Goal: Task Accomplishment & Management: Manage account settings

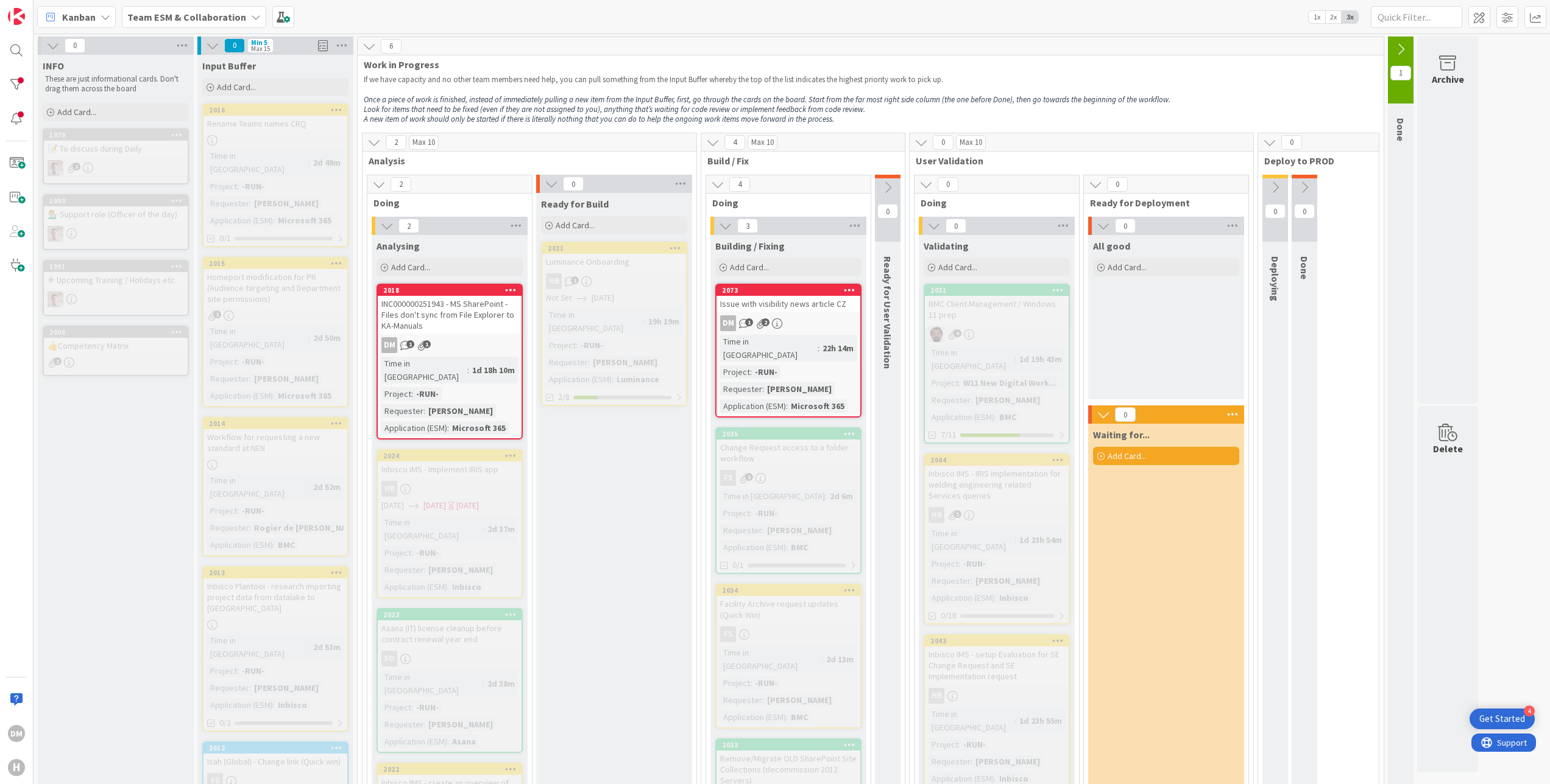
click at [1402, 48] on icon at bounding box center [1401, 49] width 13 height 13
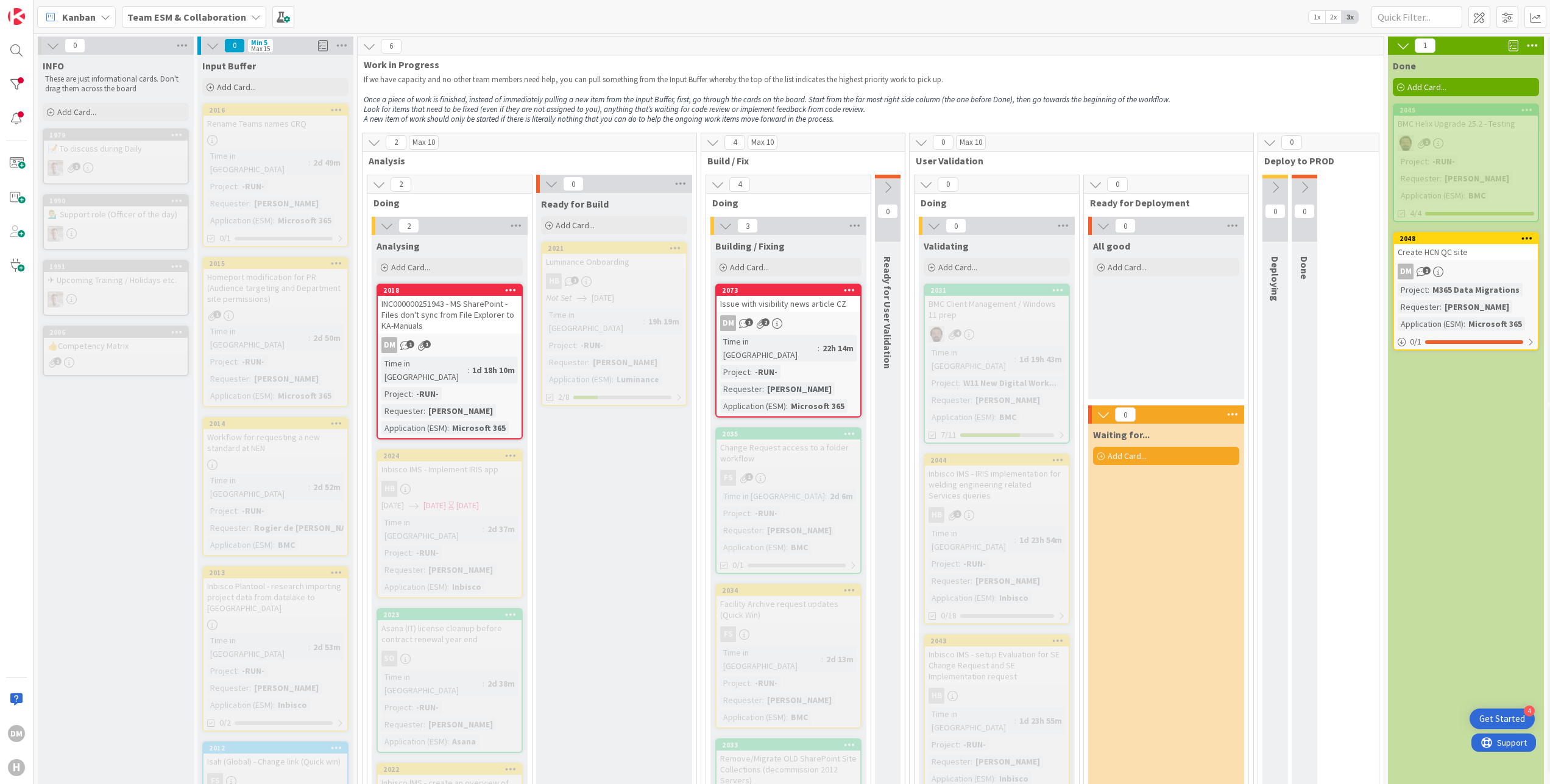
click at [1402, 48] on icon at bounding box center [1403, 46] width 13 height 13
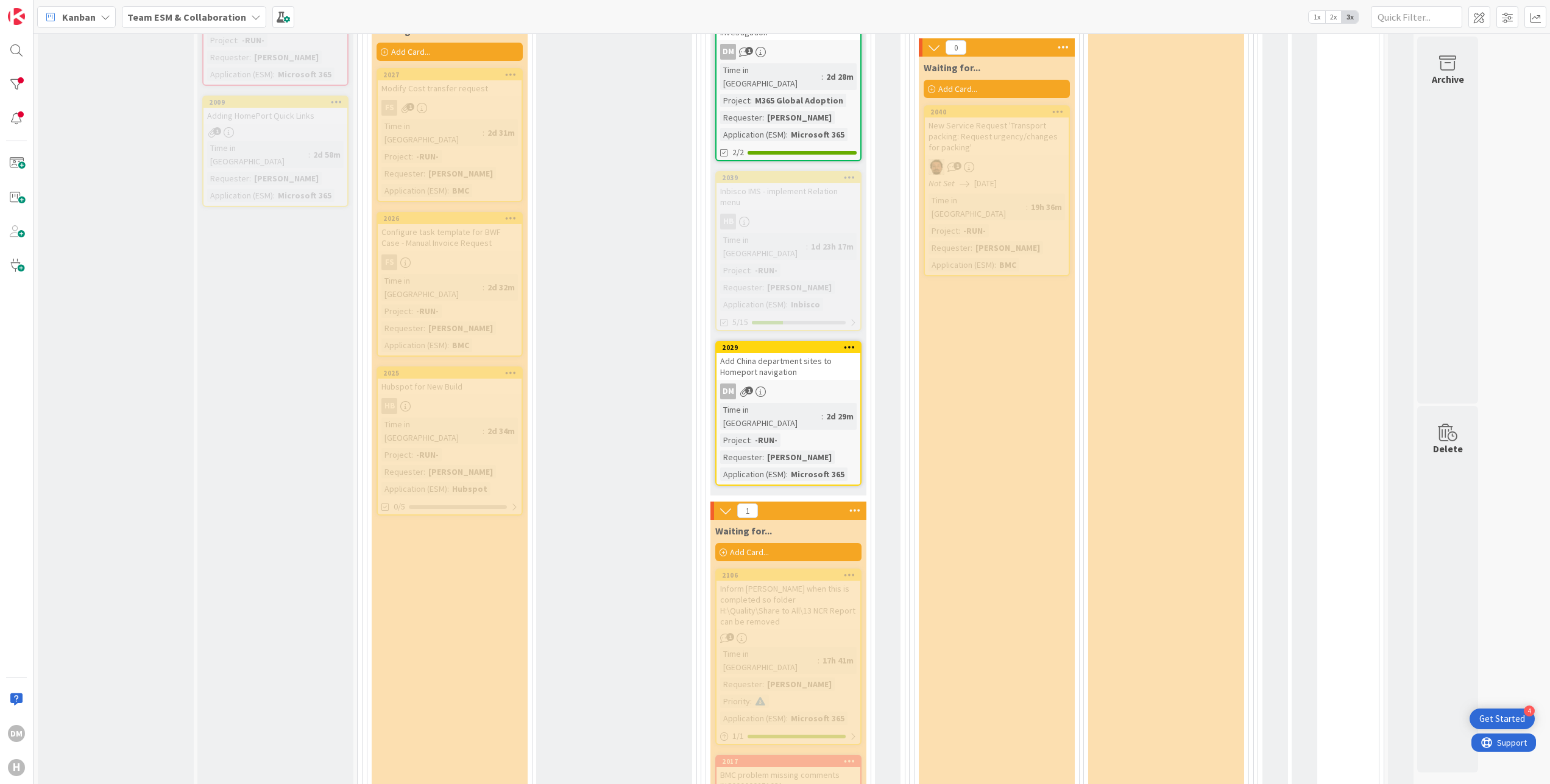
scroll to position [712, 0]
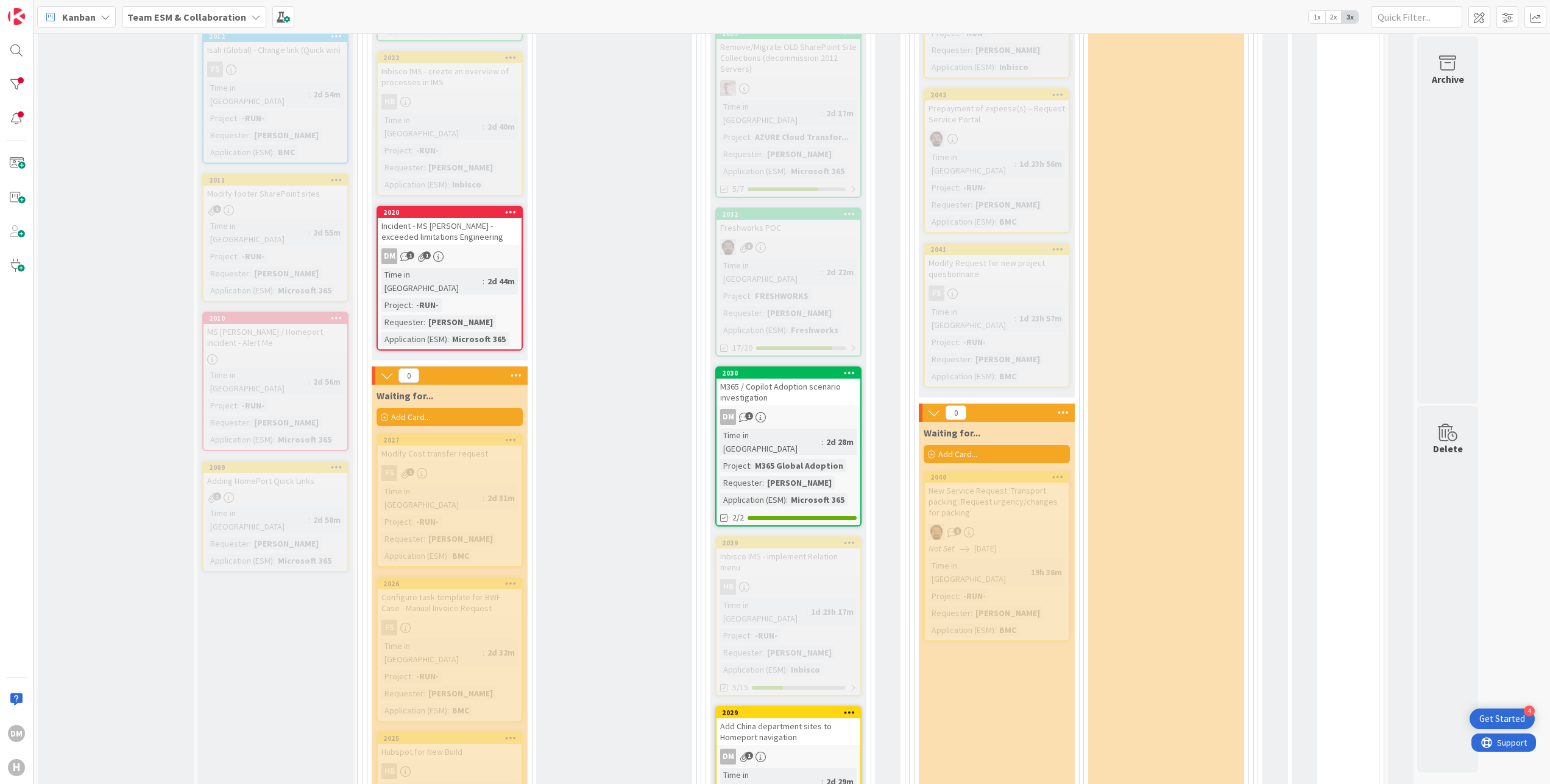
click at [800, 379] on div "M365 / Copilot Adoption scenario investigation" at bounding box center [788, 392] width 143 height 27
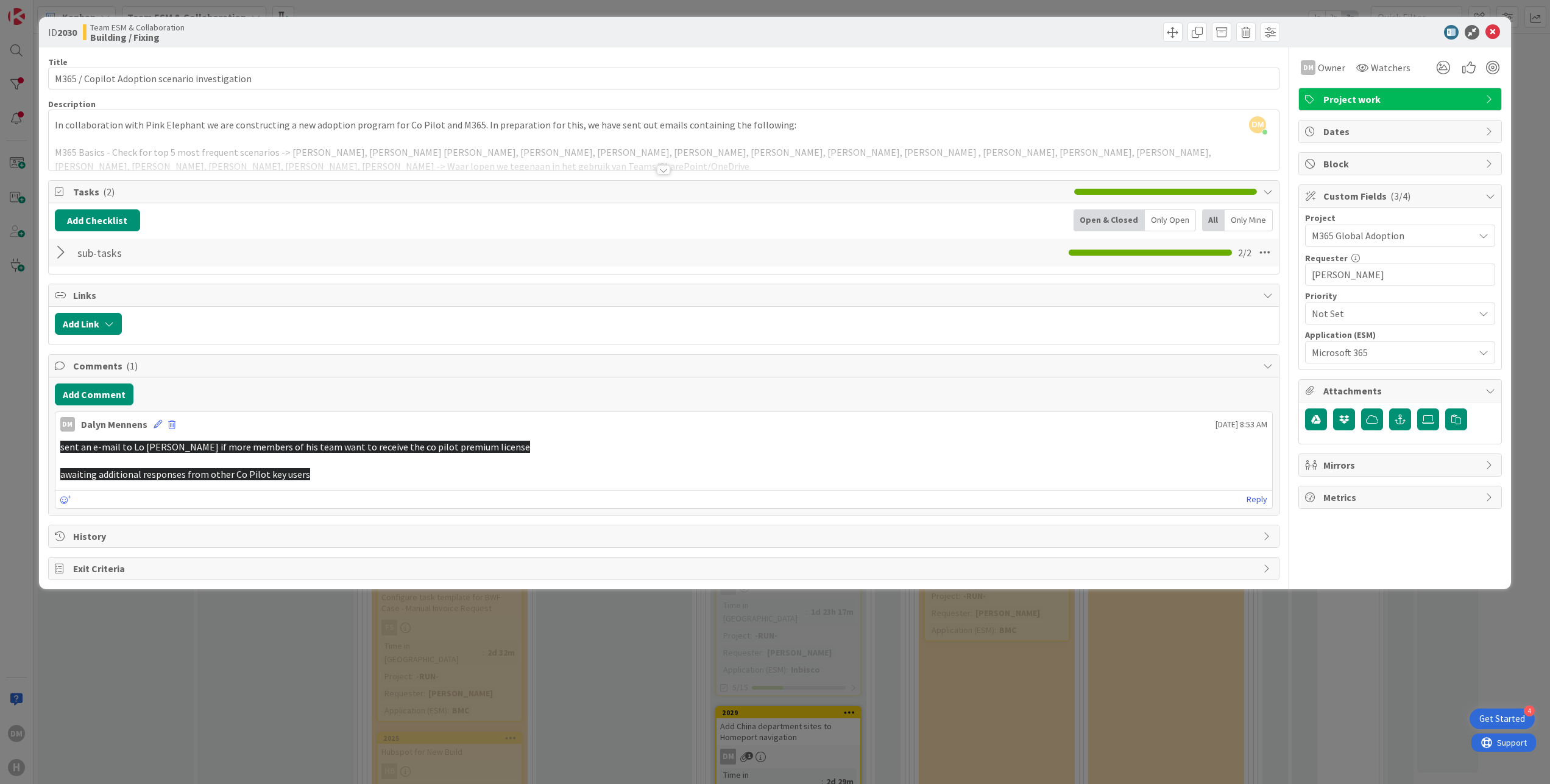
click at [1397, 134] on span "Dates" at bounding box center [1401, 132] width 156 height 15
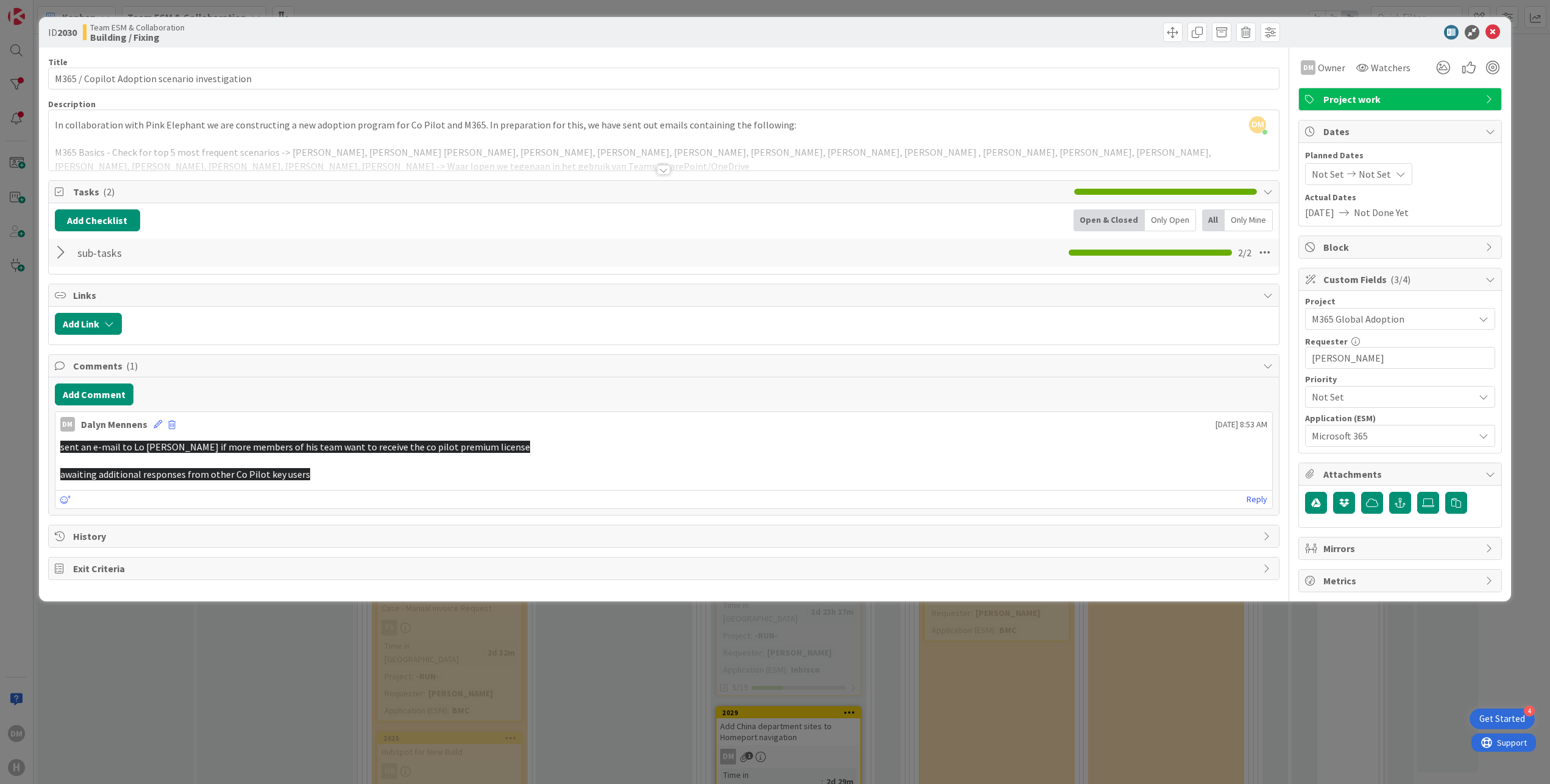
click at [1372, 207] on span "Not Done Yet" at bounding box center [1381, 213] width 55 height 15
click at [1310, 205] on span "[DATE]" at bounding box center [1319, 213] width 29 height 15
click at [1392, 181] on div "Not Set Not Set" at bounding box center [1358, 174] width 108 height 22
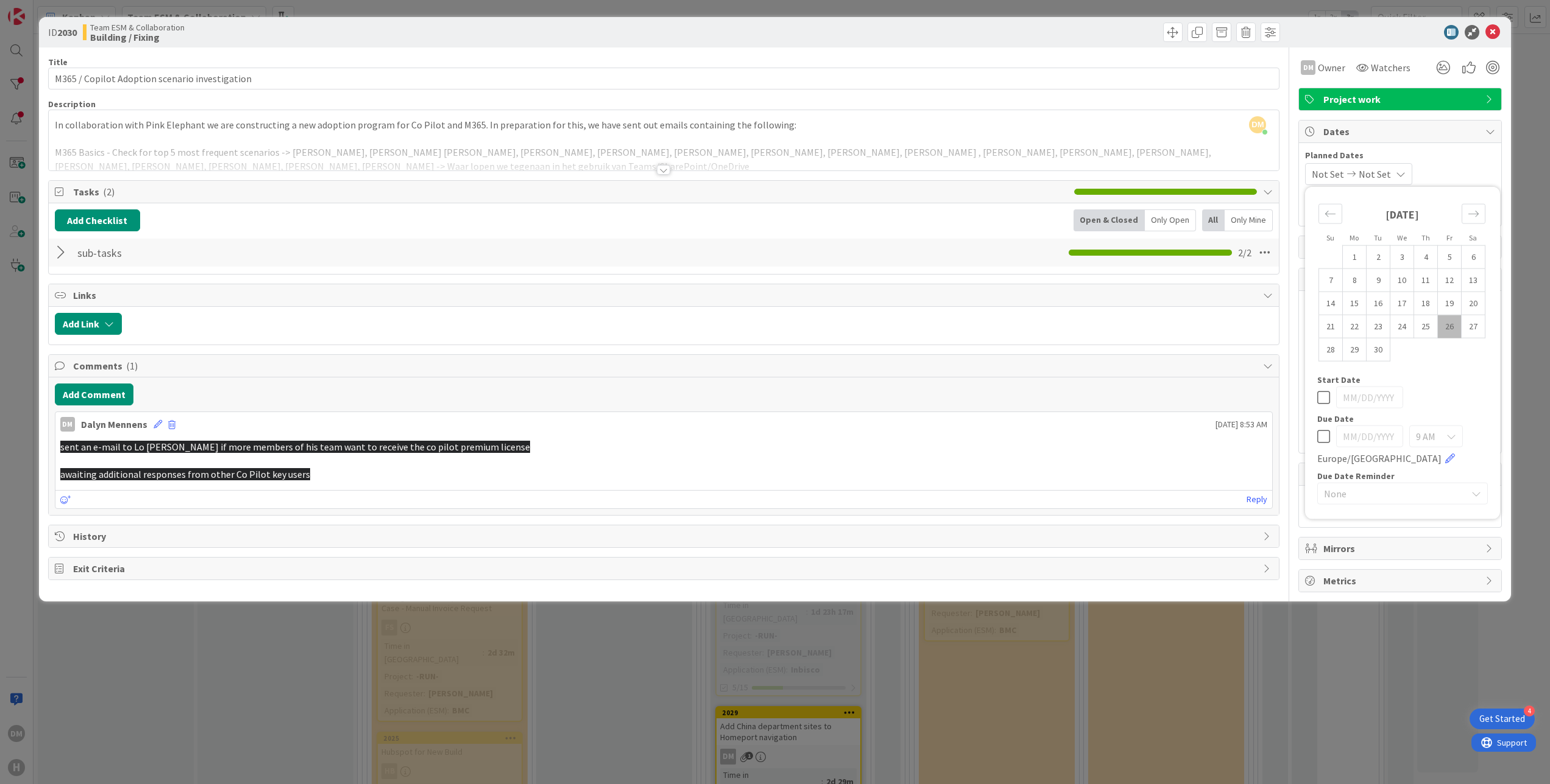
click at [1450, 326] on td "26" at bounding box center [1449, 326] width 23 height 23
type input "[DATE]"
click at [1443, 329] on td "26" at bounding box center [1449, 326] width 23 height 23
type input "[DATE]"
click at [1493, 32] on icon at bounding box center [1492, 33] width 15 height 15
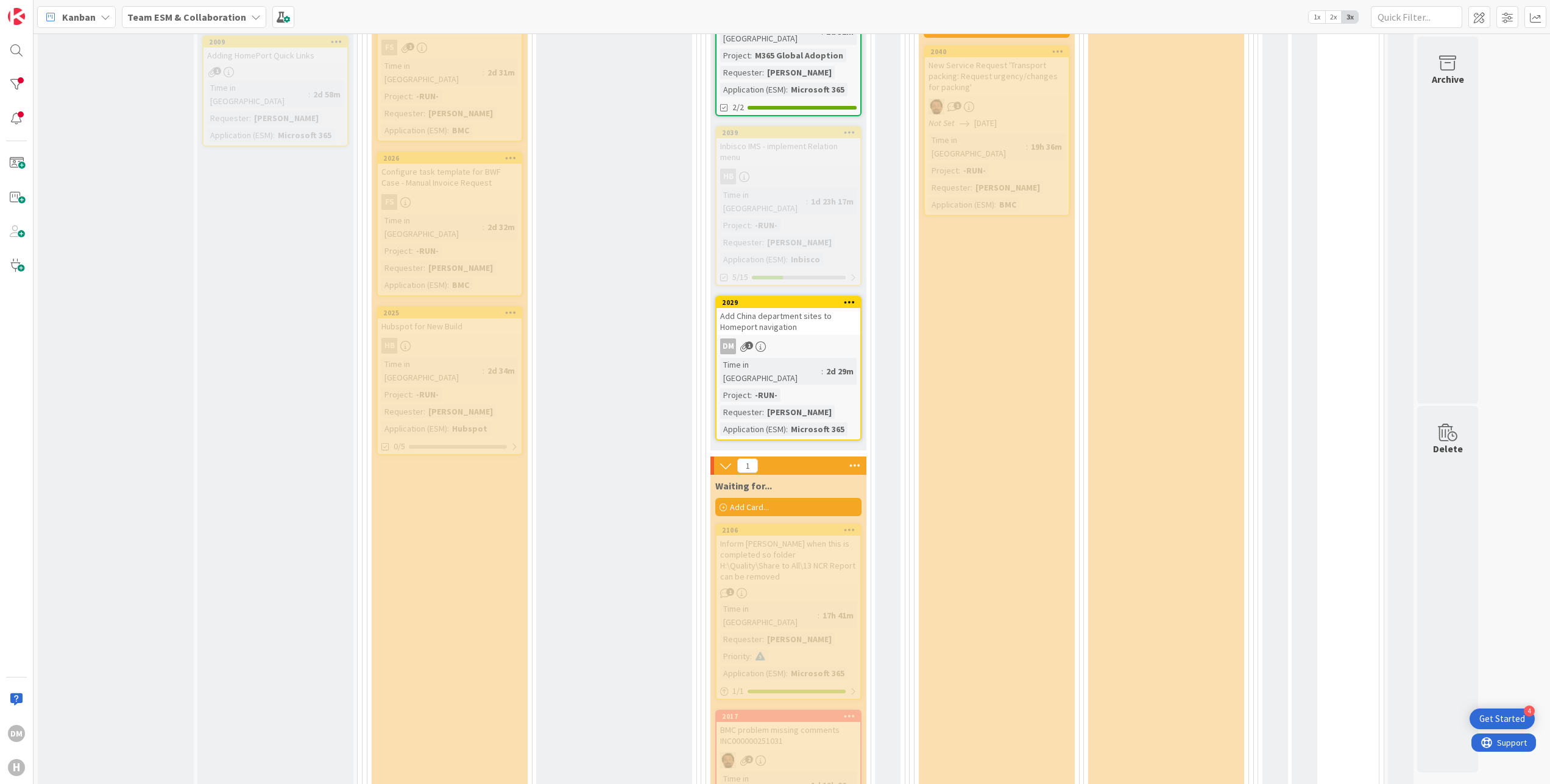
scroll to position [1199, 0]
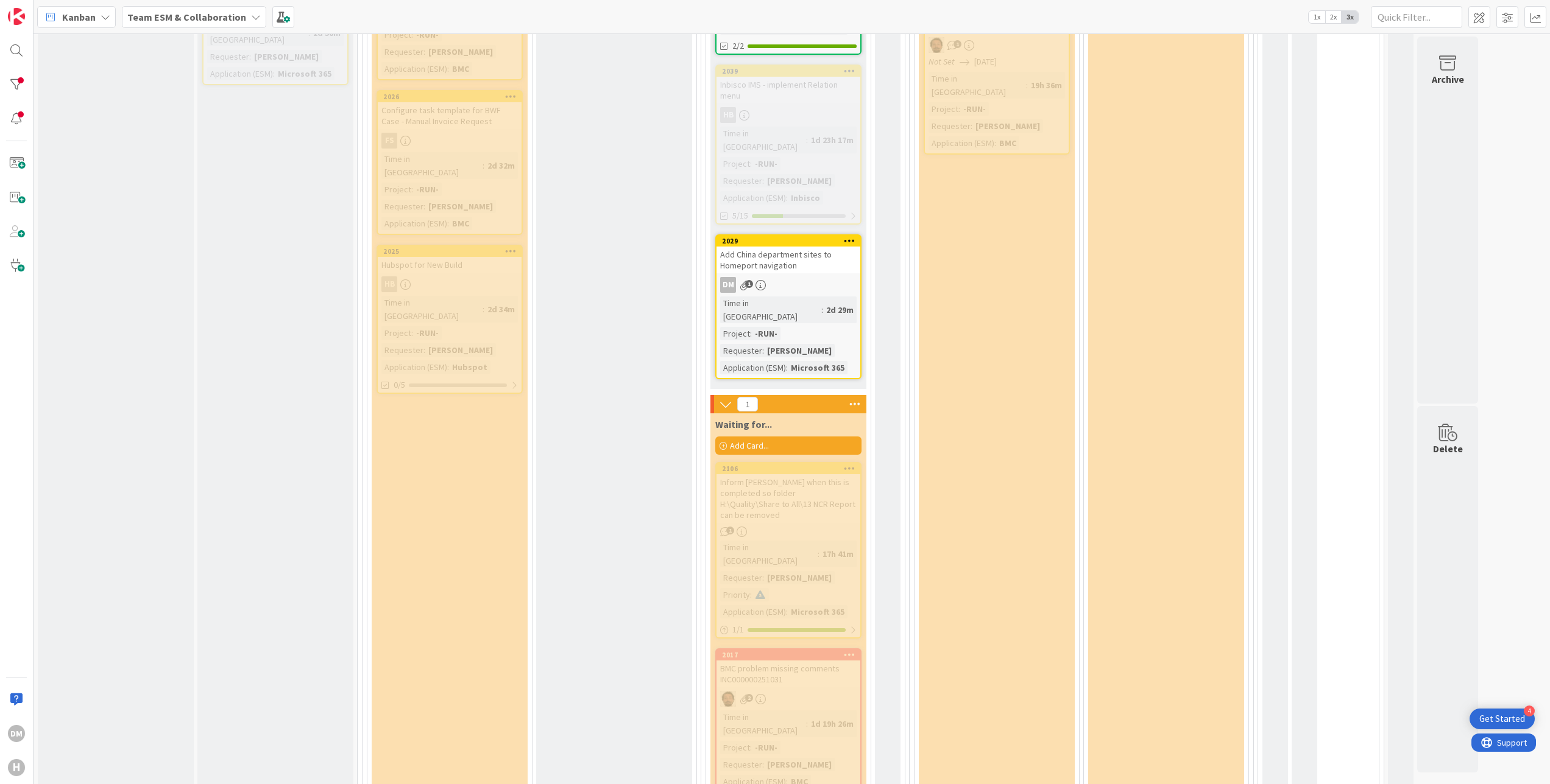
click at [825, 247] on div "Add China department sites to Homeport navigation" at bounding box center [788, 260] width 143 height 27
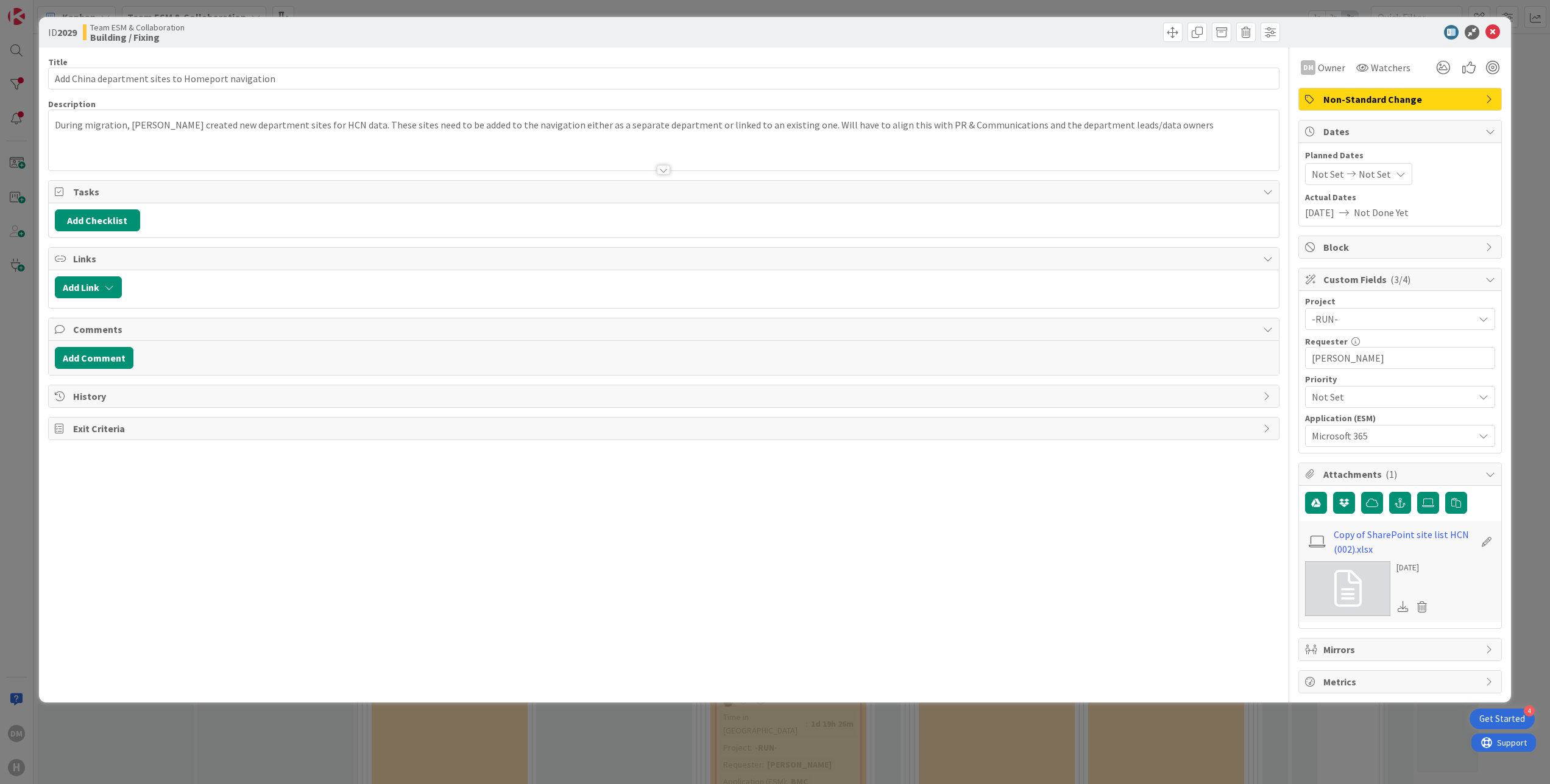
click at [1387, 173] on div "Not Set Not Set" at bounding box center [1358, 174] width 108 height 22
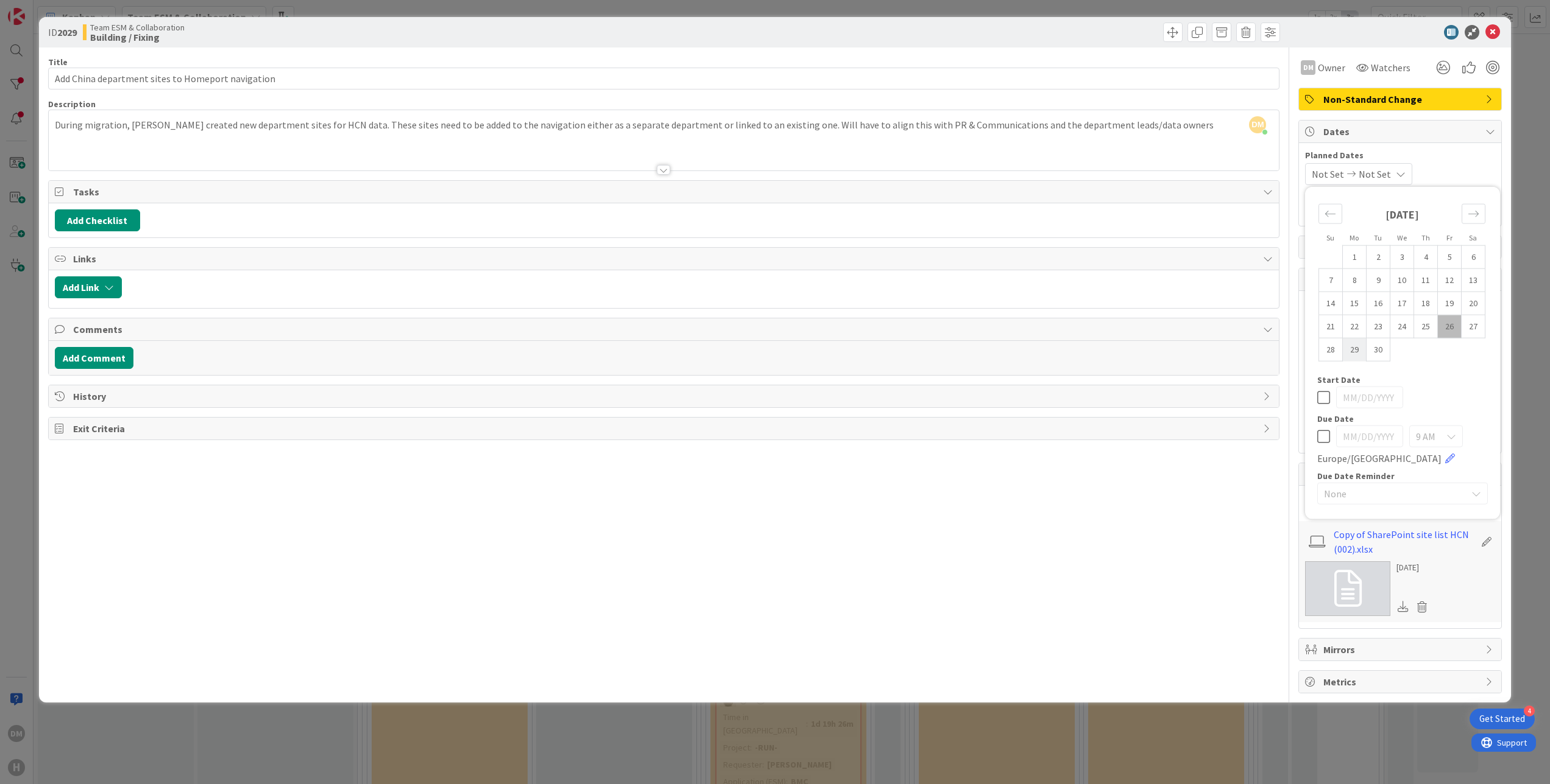
click at [1353, 349] on td "29" at bounding box center [1354, 349] width 23 height 23
type input "[DATE]"
click at [1357, 351] on td "29" at bounding box center [1354, 349] width 23 height 23
type input "[DATE]"
click at [1497, 27] on icon at bounding box center [1492, 33] width 15 height 15
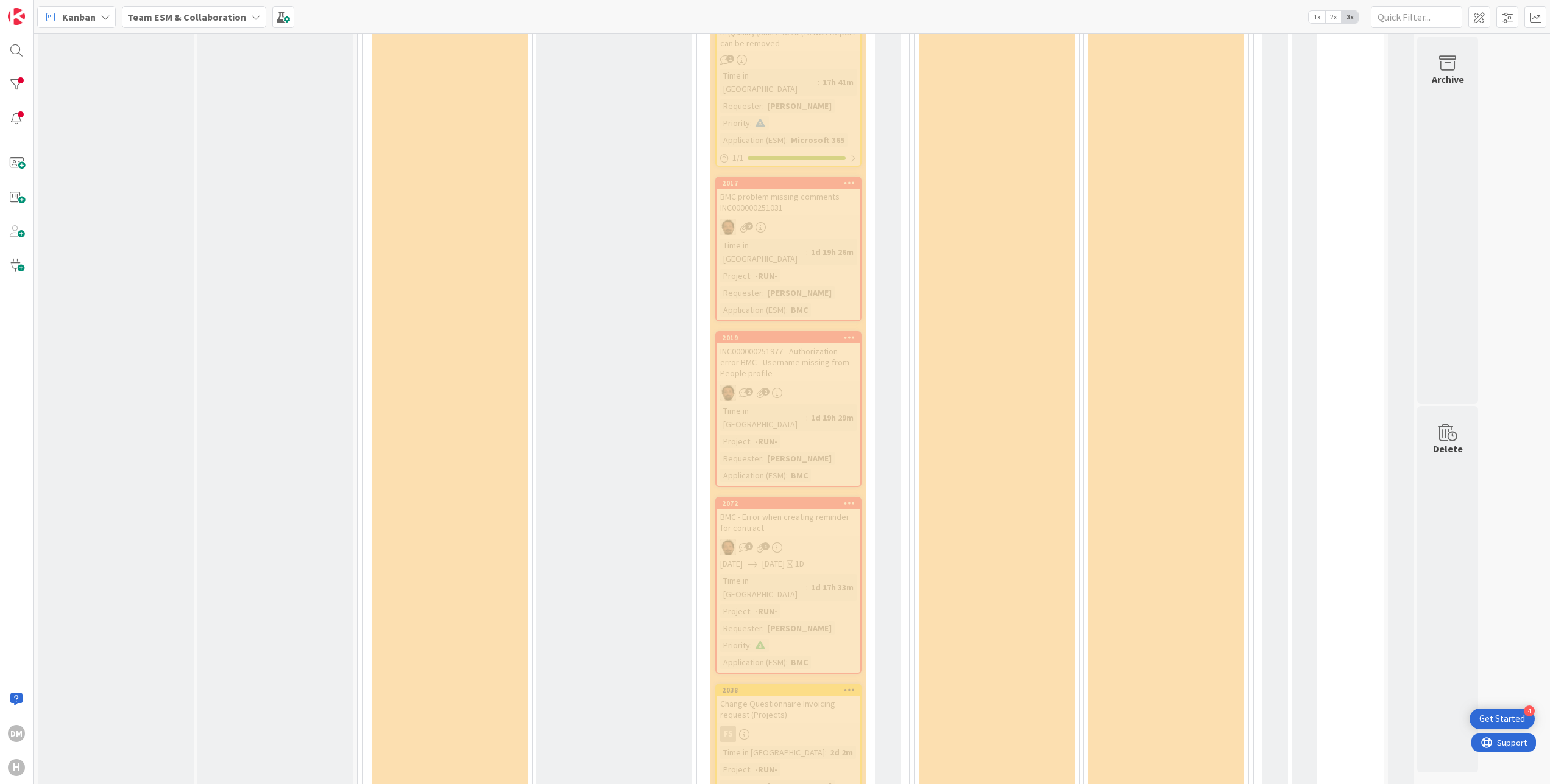
scroll to position [1838, 0]
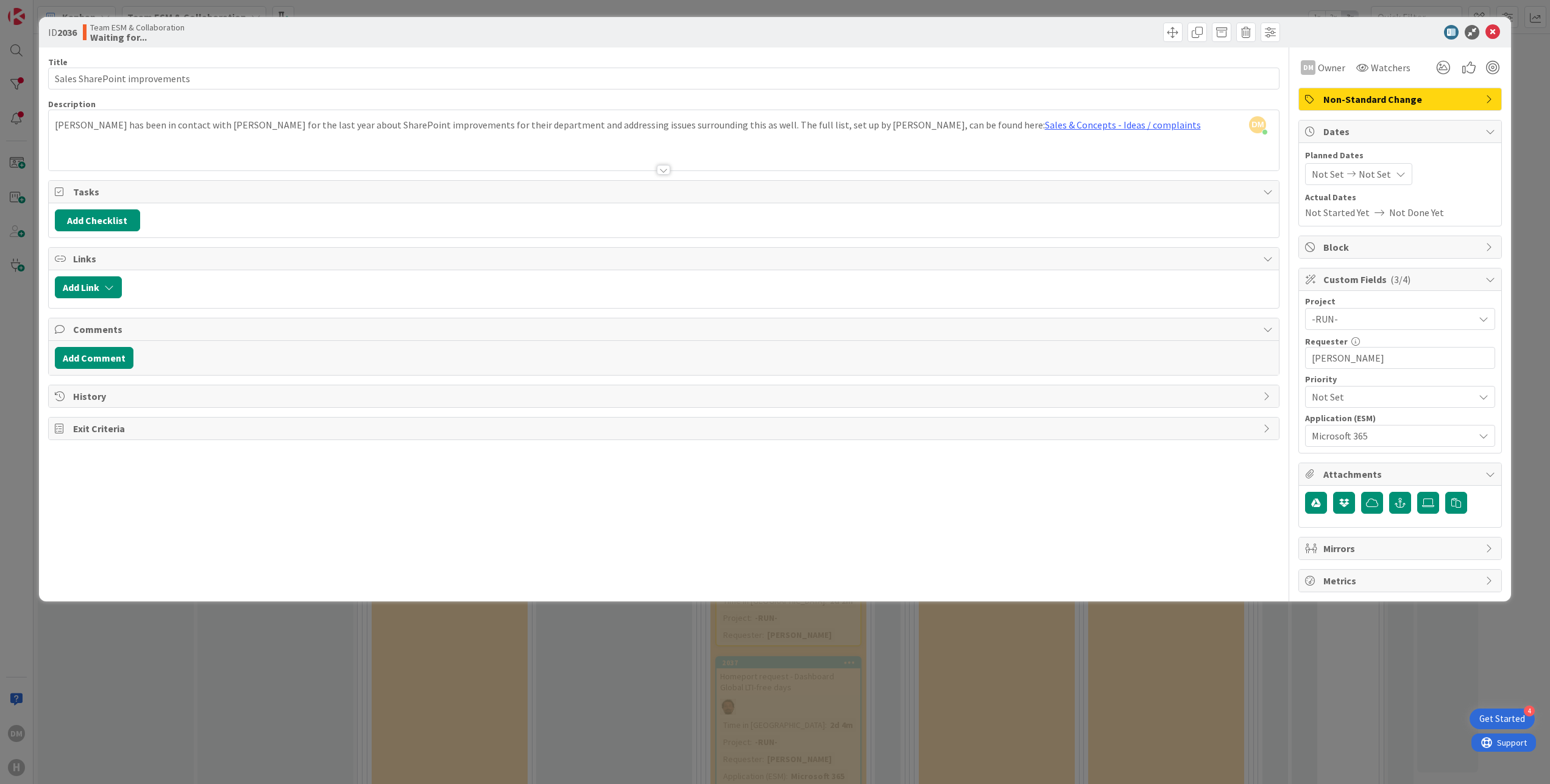
click at [1370, 177] on span "Not Set" at bounding box center [1374, 174] width 33 height 15
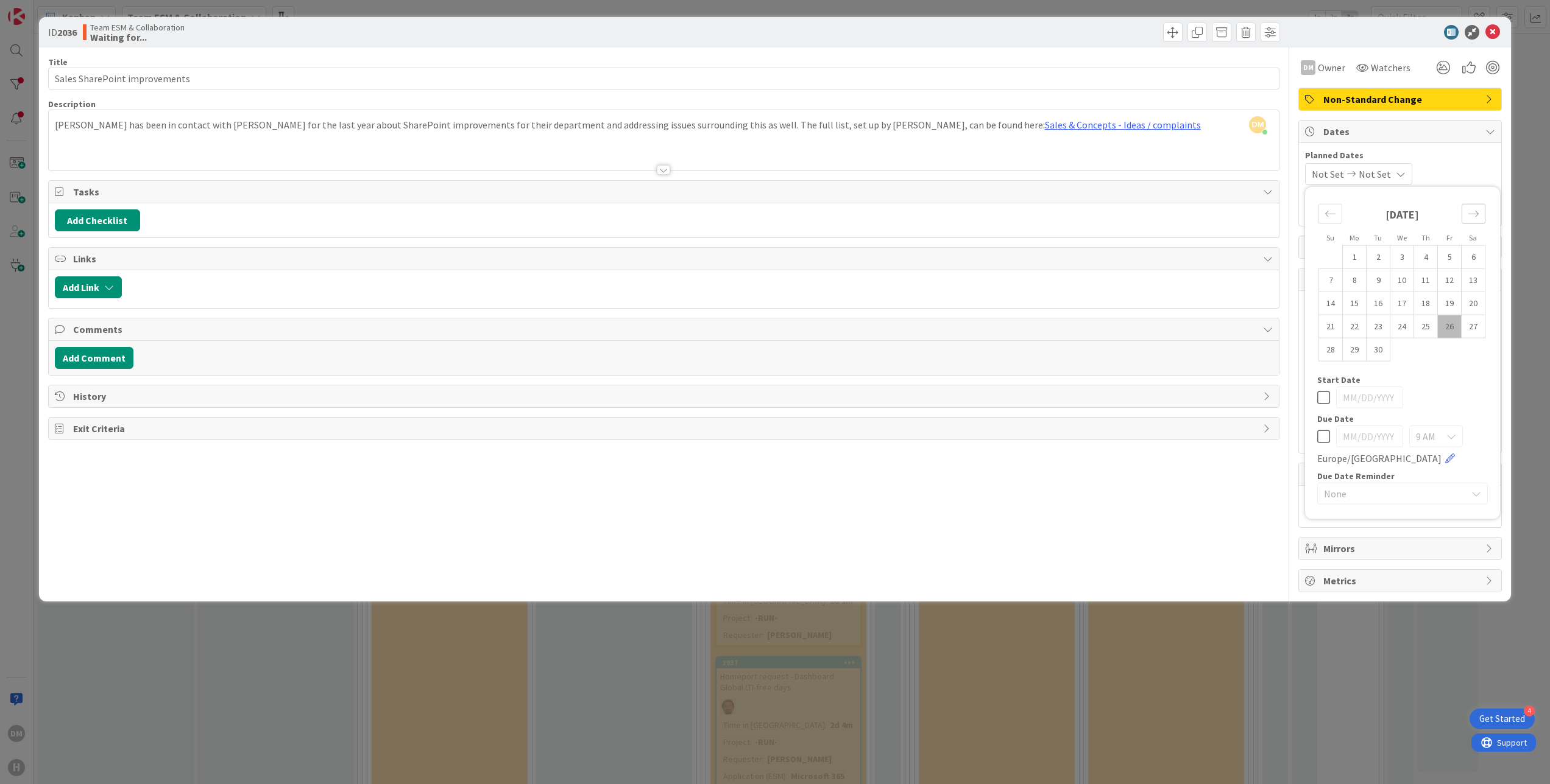
click at [1470, 213] on icon "Move forward to switch to the next month." at bounding box center [1473, 214] width 12 height 12
click at [1443, 259] on td "3" at bounding box center [1449, 257] width 23 height 23
type input "[DATE]"
click at [1443, 259] on td "3" at bounding box center [1449, 257] width 23 height 23
type input "[DATE]"
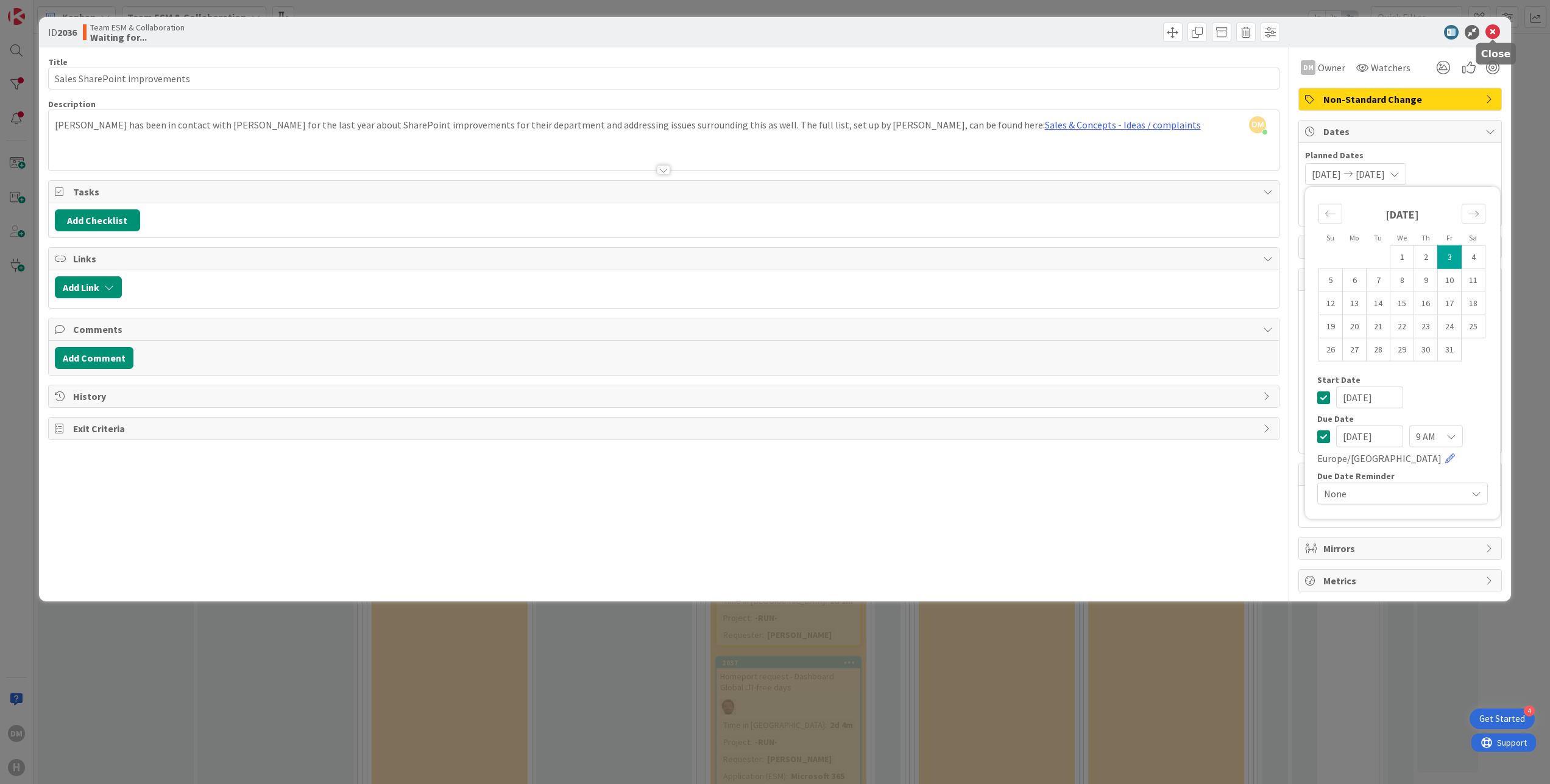
click at [1497, 28] on icon at bounding box center [1492, 33] width 15 height 15
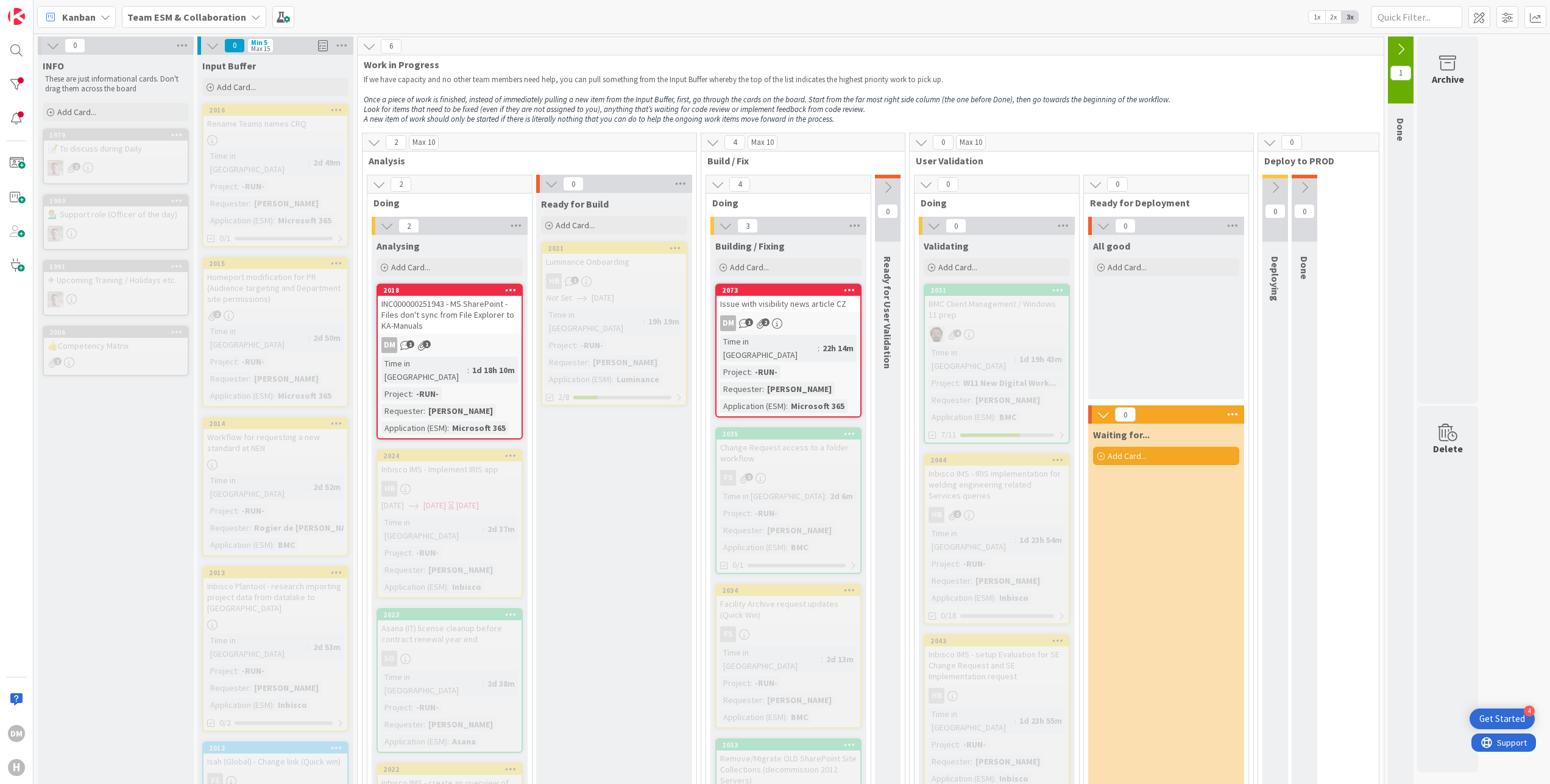
click at [215, 48] on icon at bounding box center [213, 46] width 13 height 13
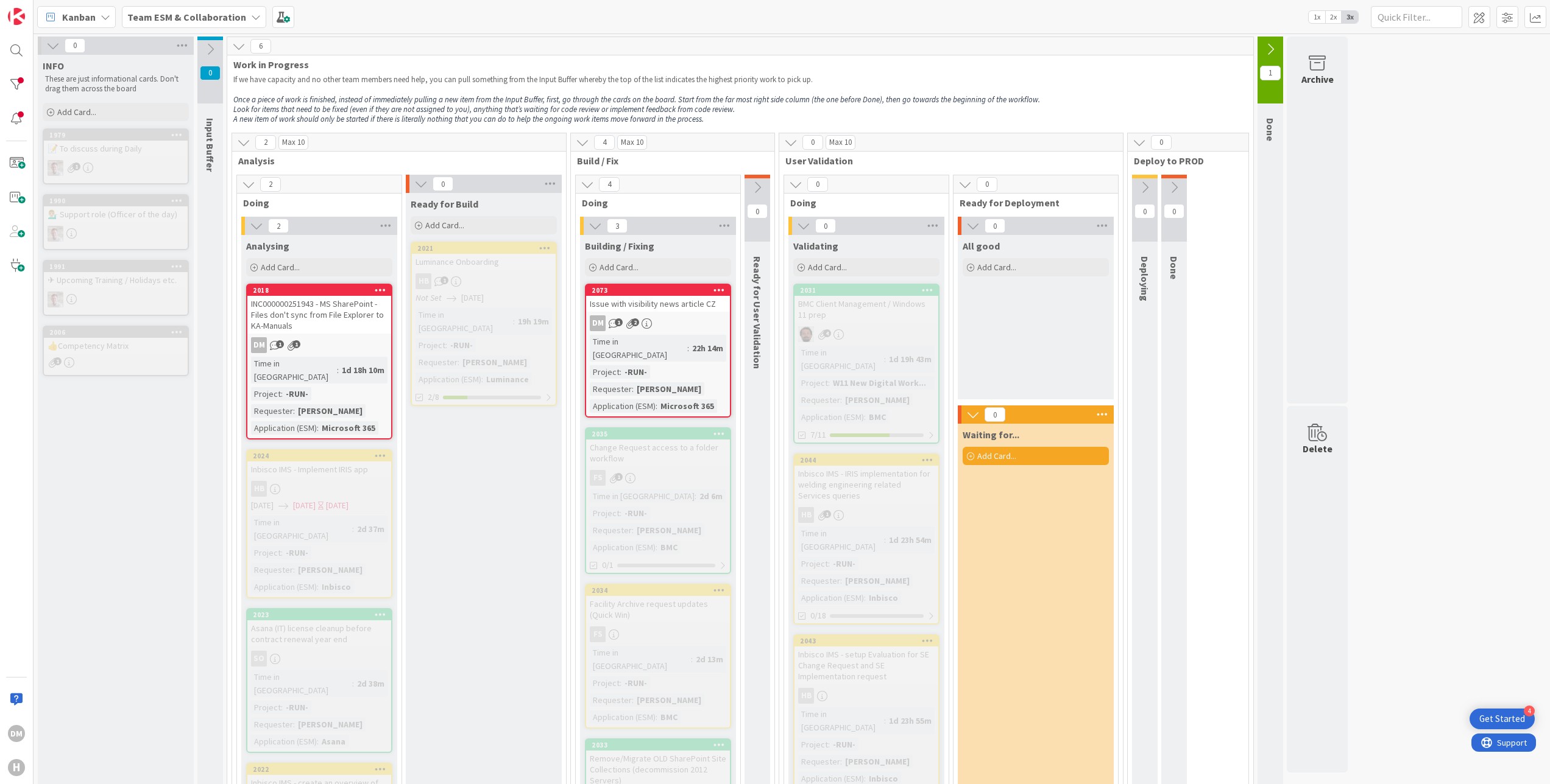
click at [590, 183] on icon at bounding box center [587, 184] width 13 height 13
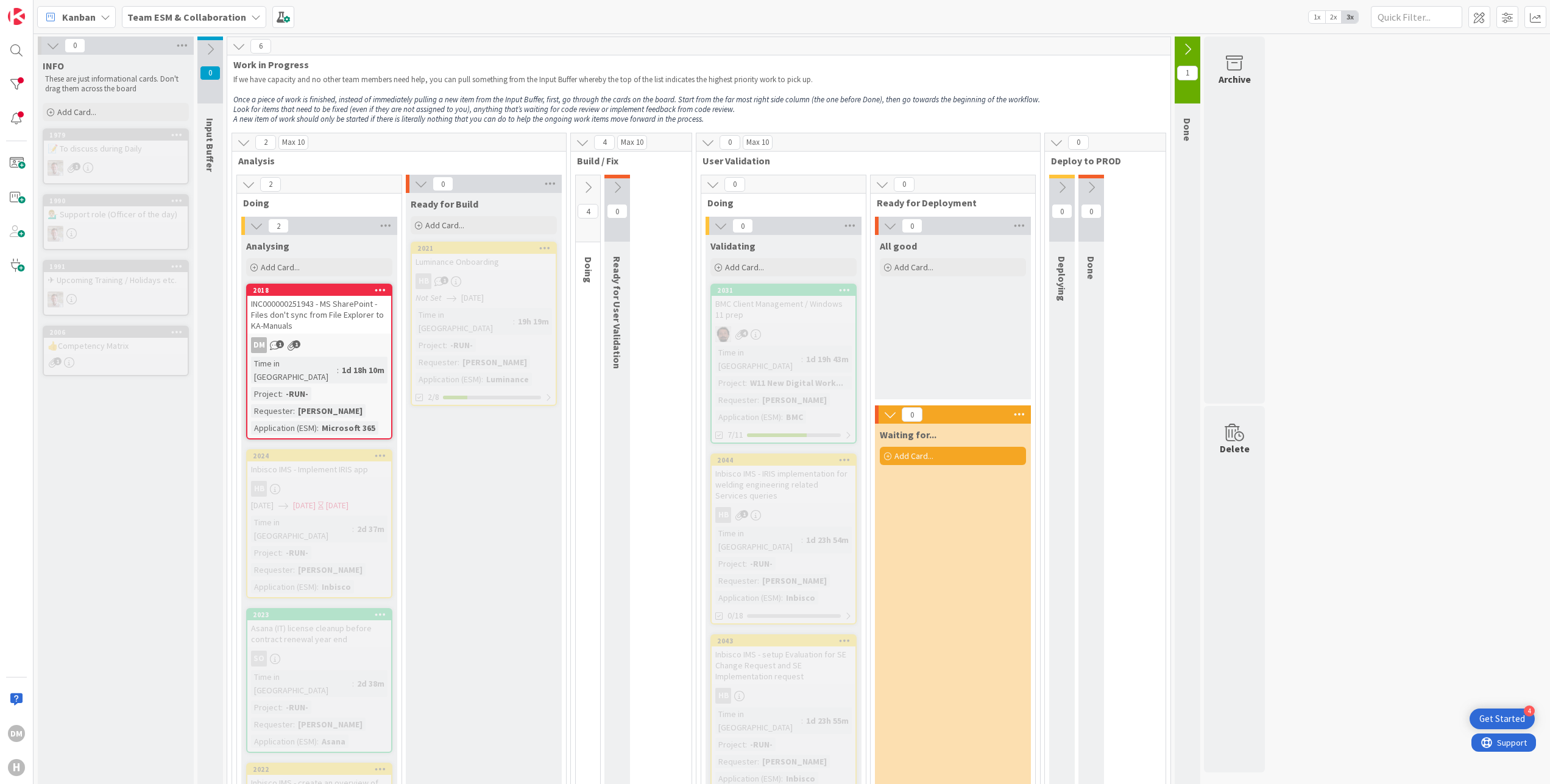
click at [591, 186] on icon at bounding box center [588, 188] width 13 height 13
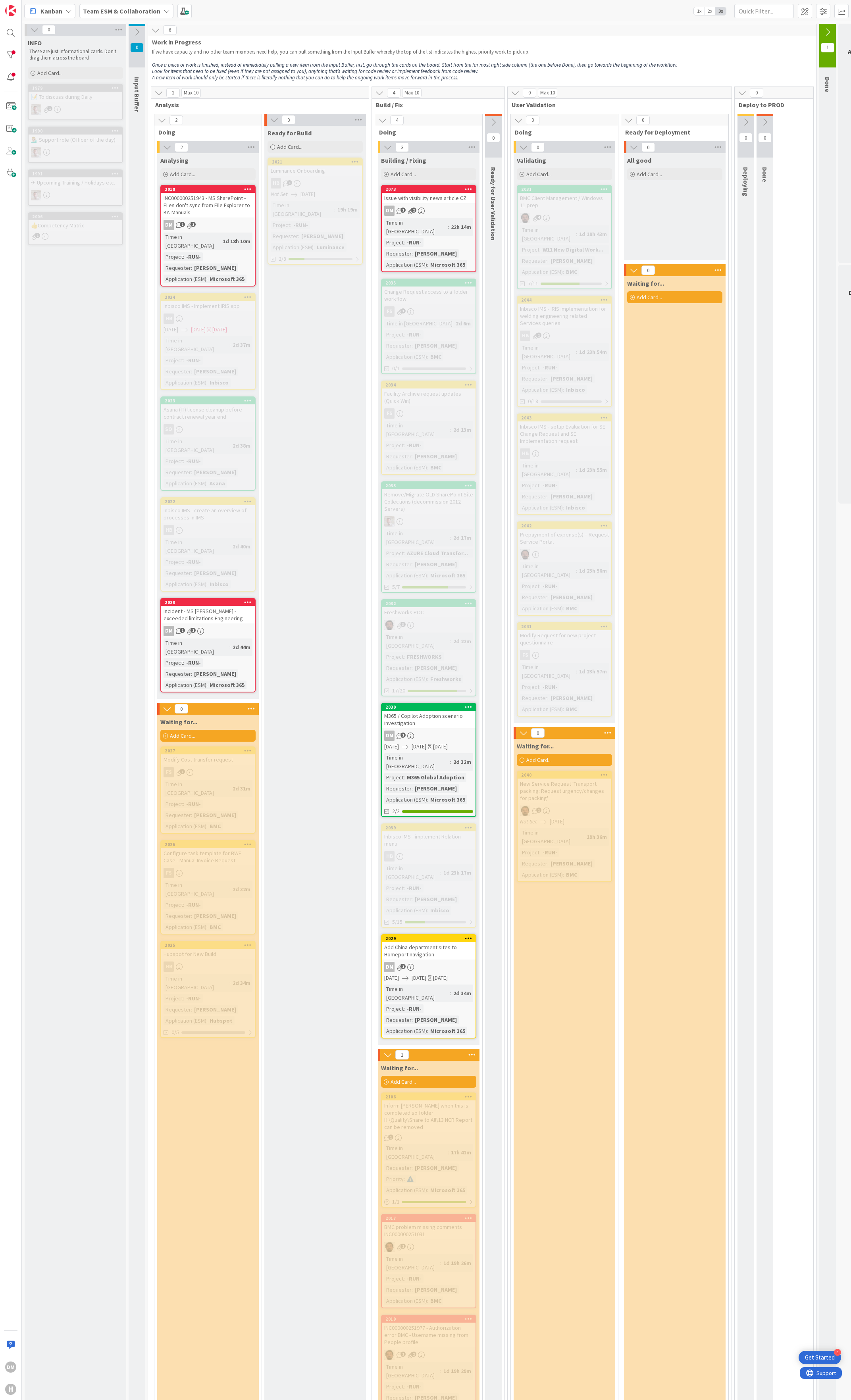
click at [273, 122] on icon at bounding box center [275, 120] width 9 height 9
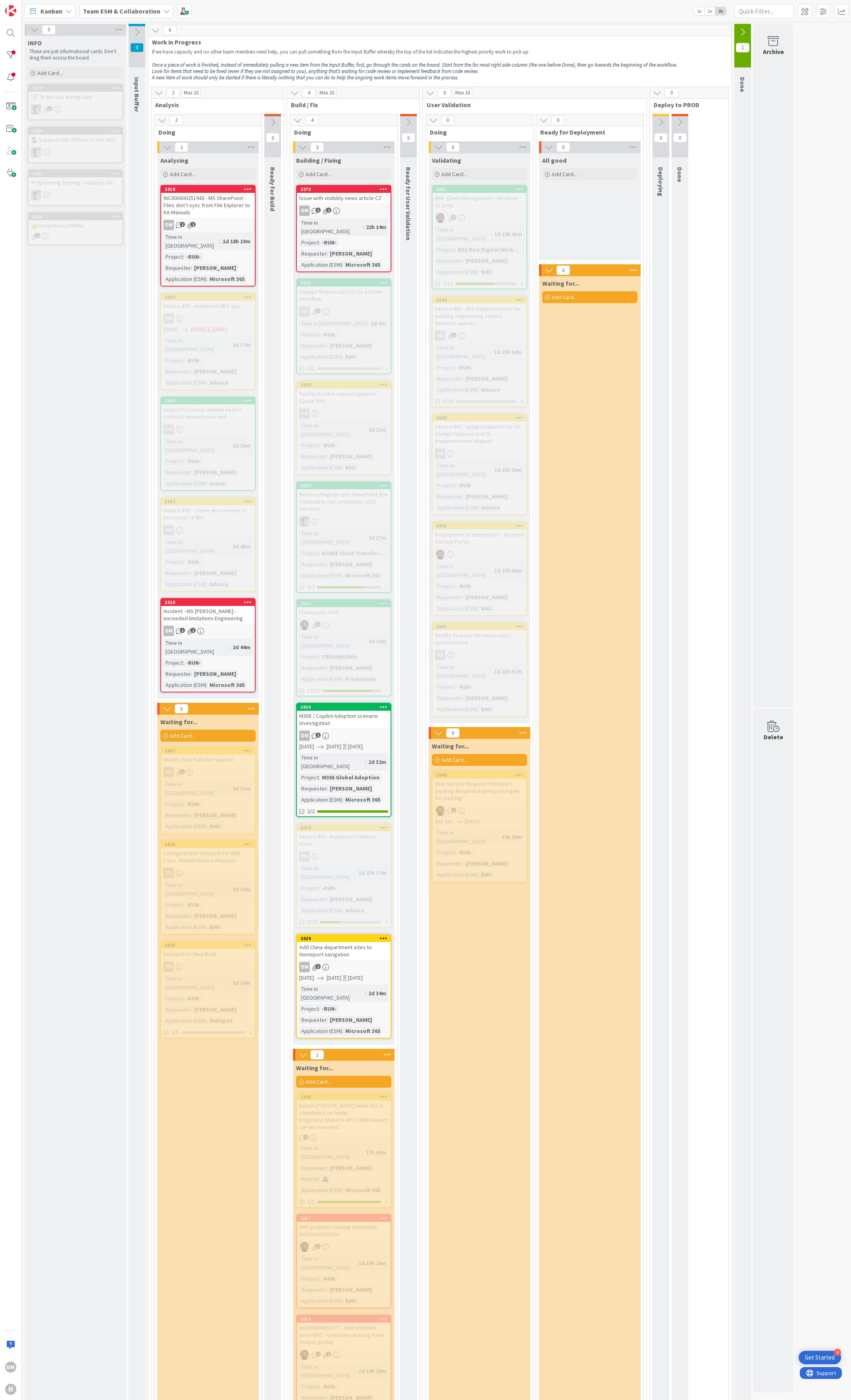
click at [433, 95] on icon at bounding box center [430, 93] width 9 height 9
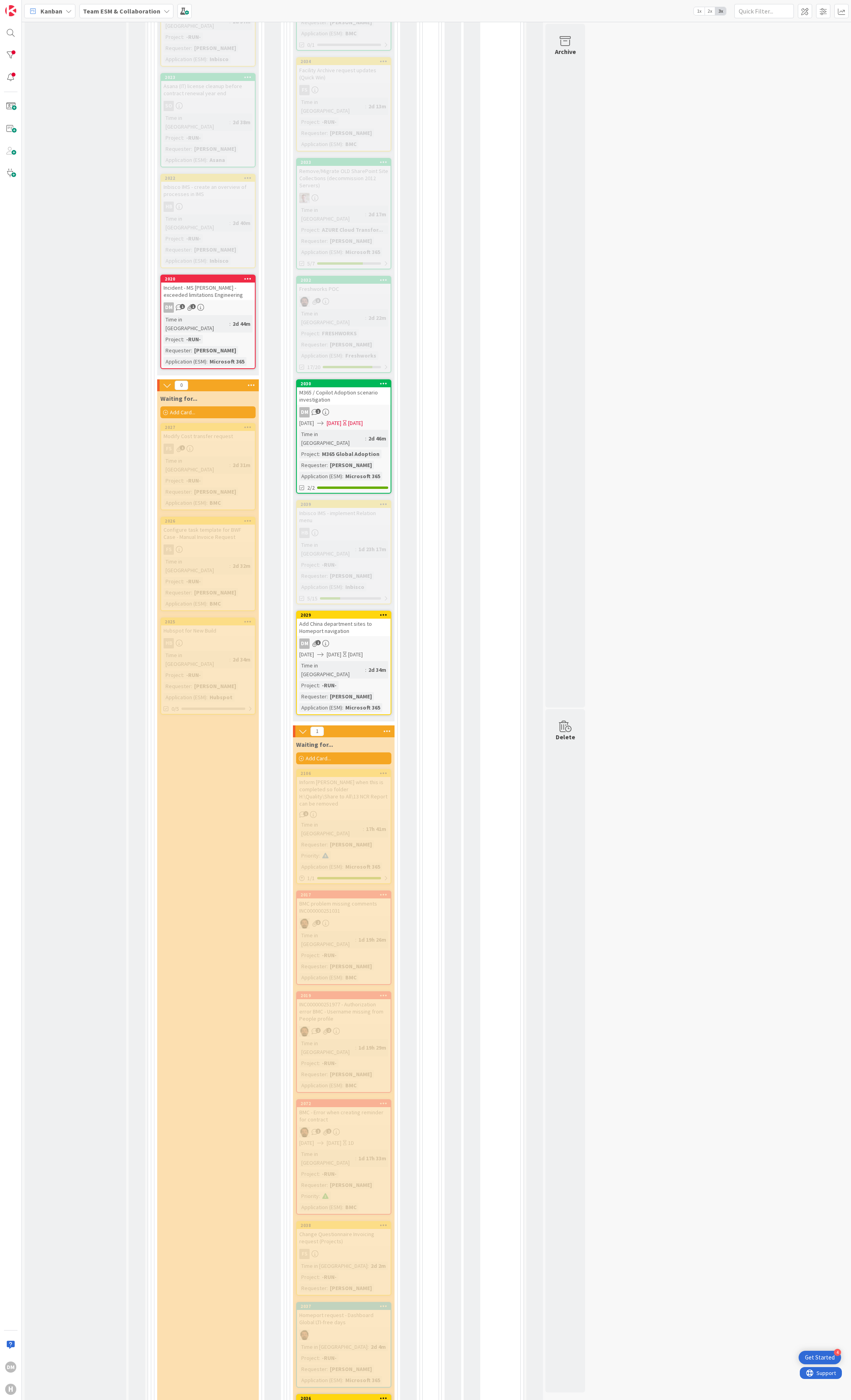
scroll to position [341, 0]
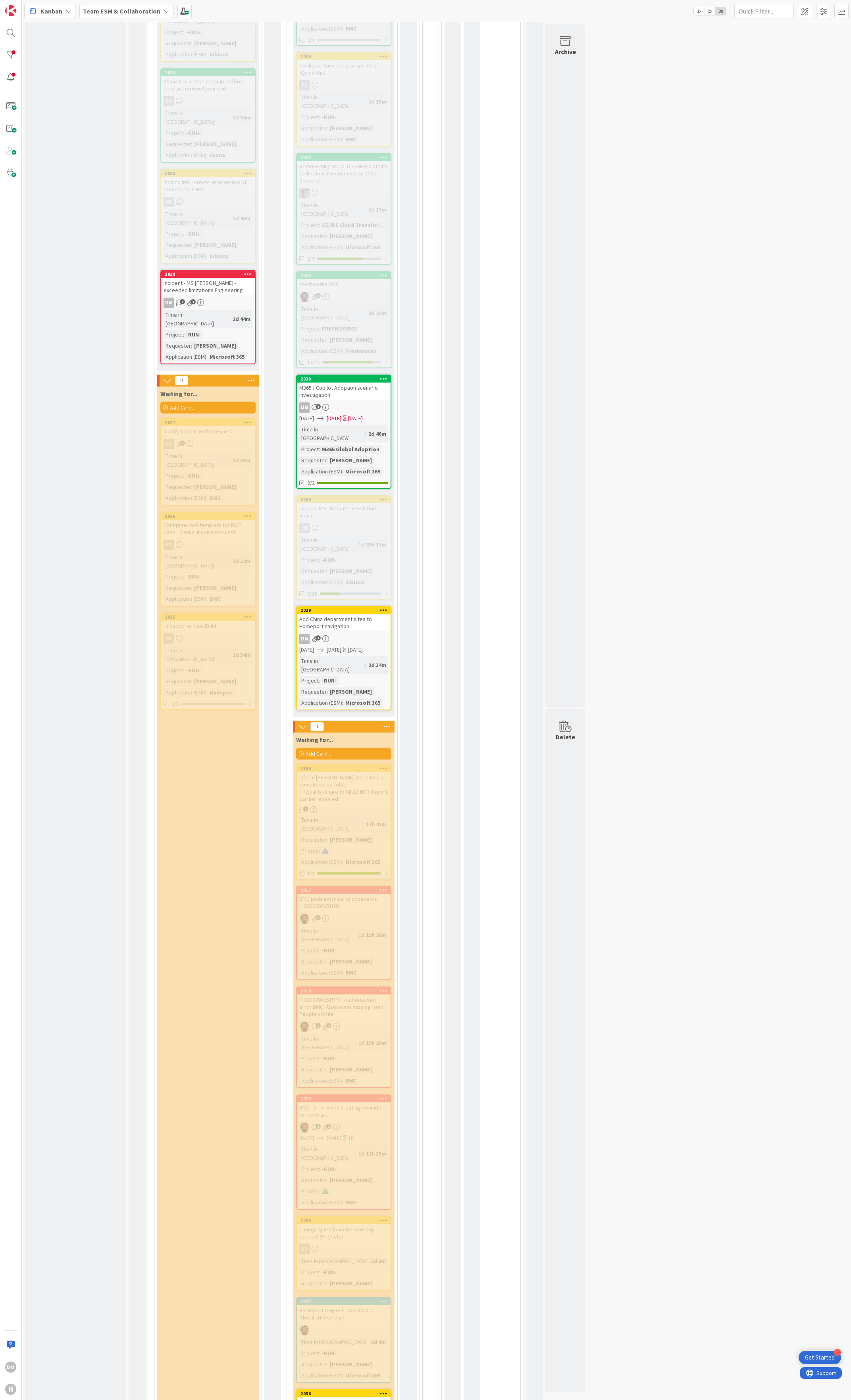
click at [353, 511] on div "Sales SharePoint improvements" at bounding box center [344, 1402] width 94 height 10
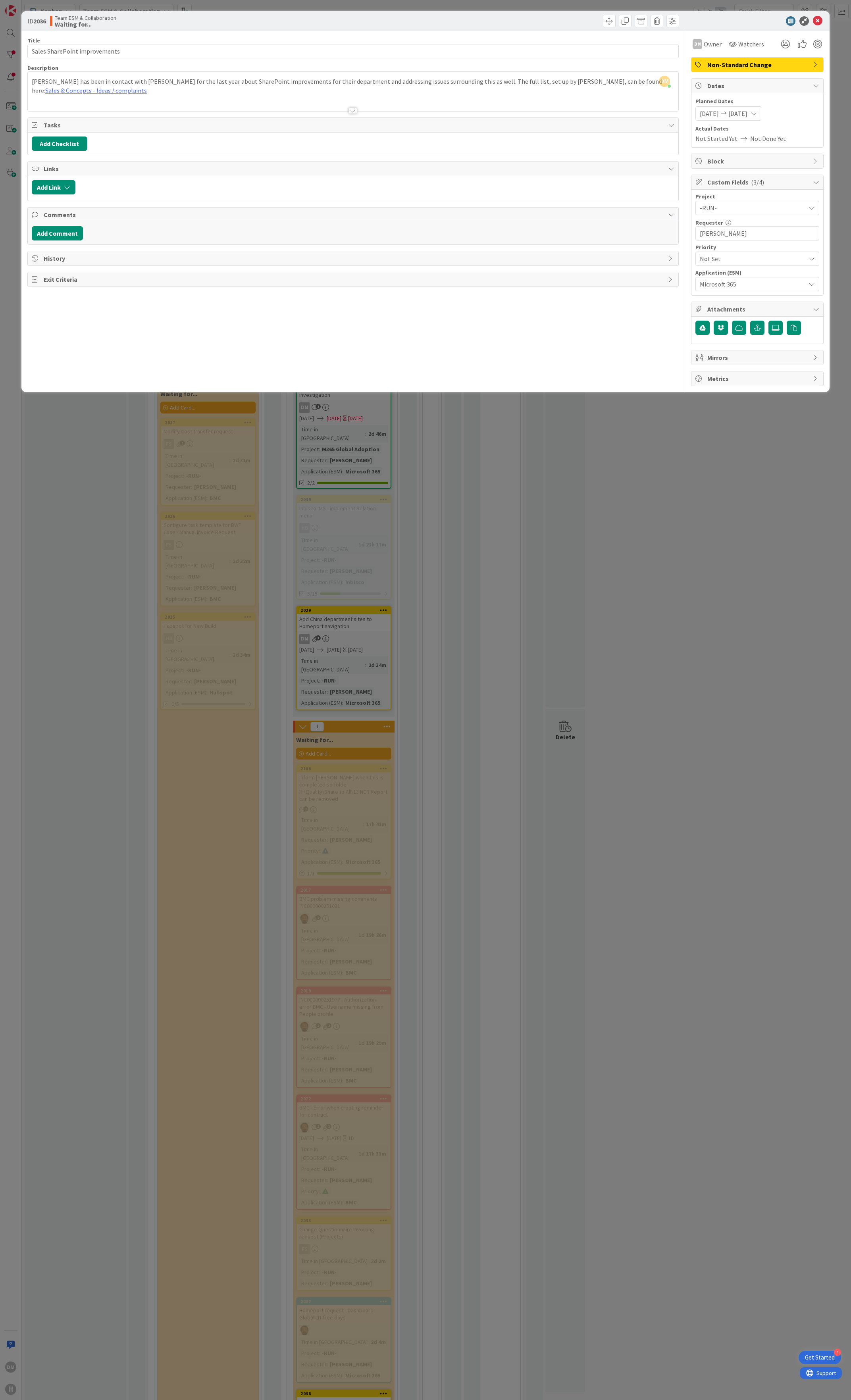
click at [757, 117] on icon at bounding box center [754, 114] width 7 height 7
click at [792, 290] on div "9 AM" at bounding box center [781, 284] width 35 height 14
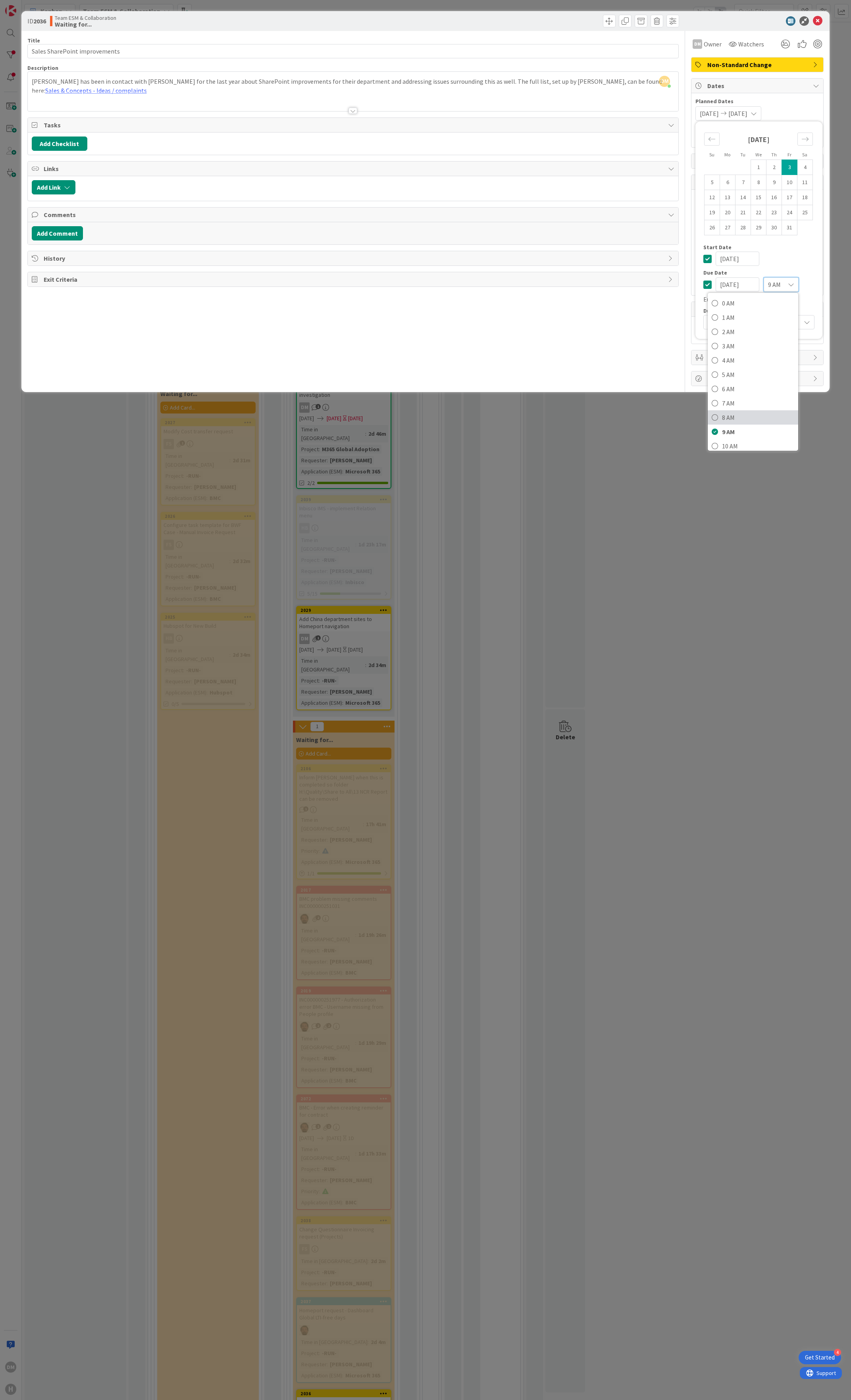
click at [736, 415] on span "8 AM" at bounding box center [758, 417] width 72 height 12
click at [821, 17] on icon at bounding box center [818, 21] width 10 height 10
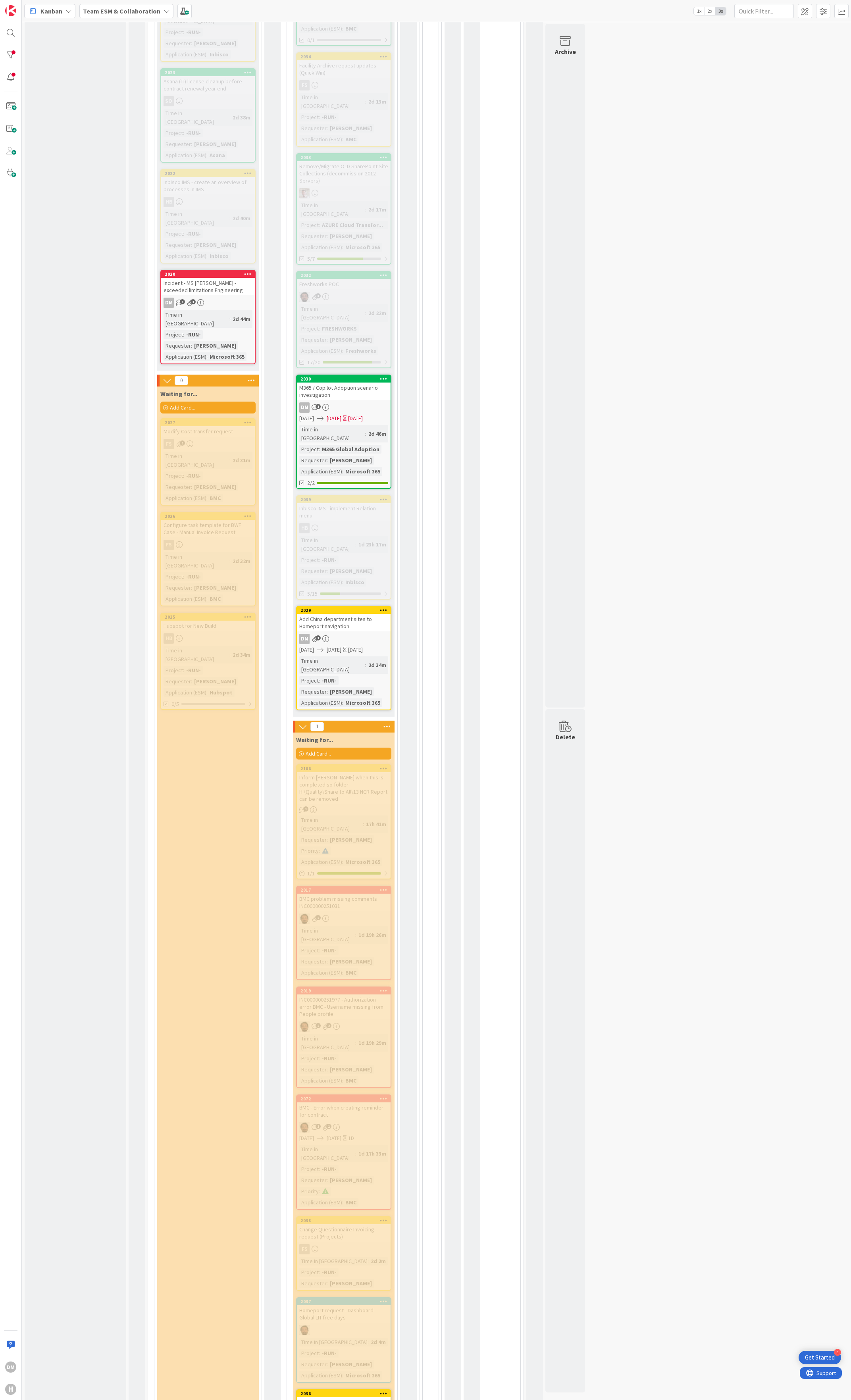
click at [366, 511] on div "Add China department sites to Homeport navigation" at bounding box center [344, 623] width 94 height 17
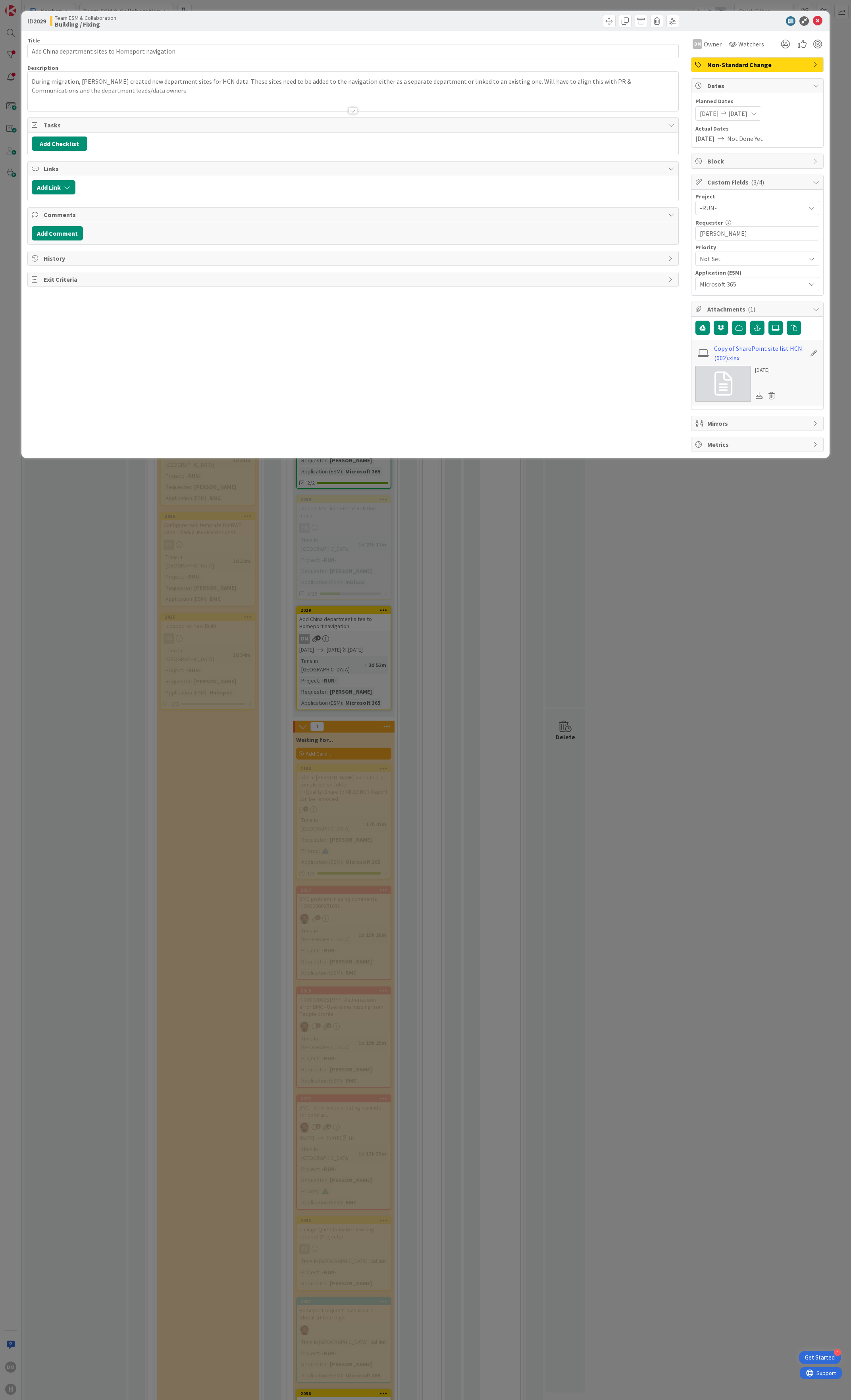
click at [757, 114] on icon at bounding box center [754, 114] width 7 height 7
click at [790, 290] on div "9 AM" at bounding box center [781, 284] width 35 height 14
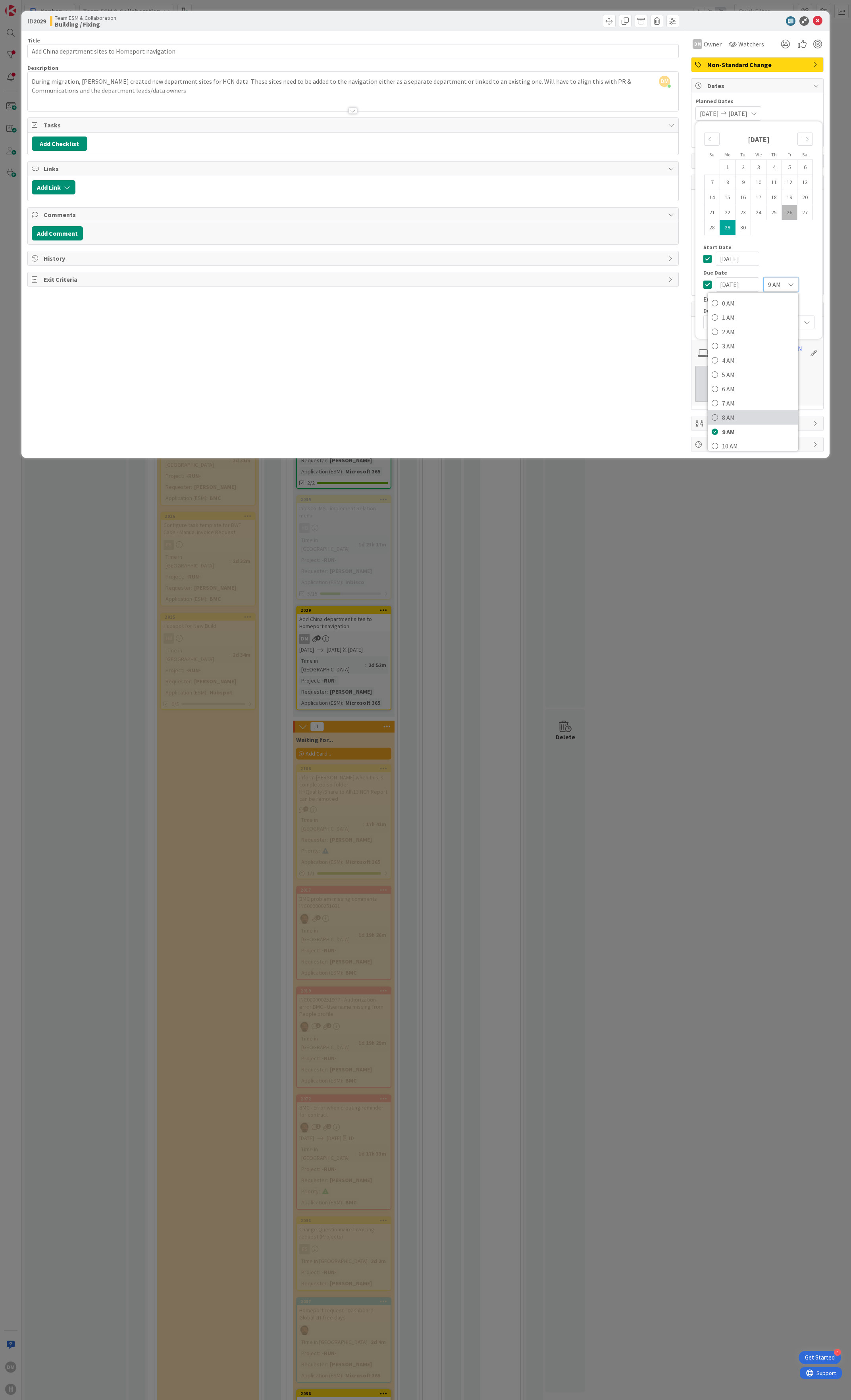
click at [728, 414] on span "8 AM" at bounding box center [758, 417] width 72 height 12
click at [816, 21] on icon at bounding box center [818, 21] width 10 height 10
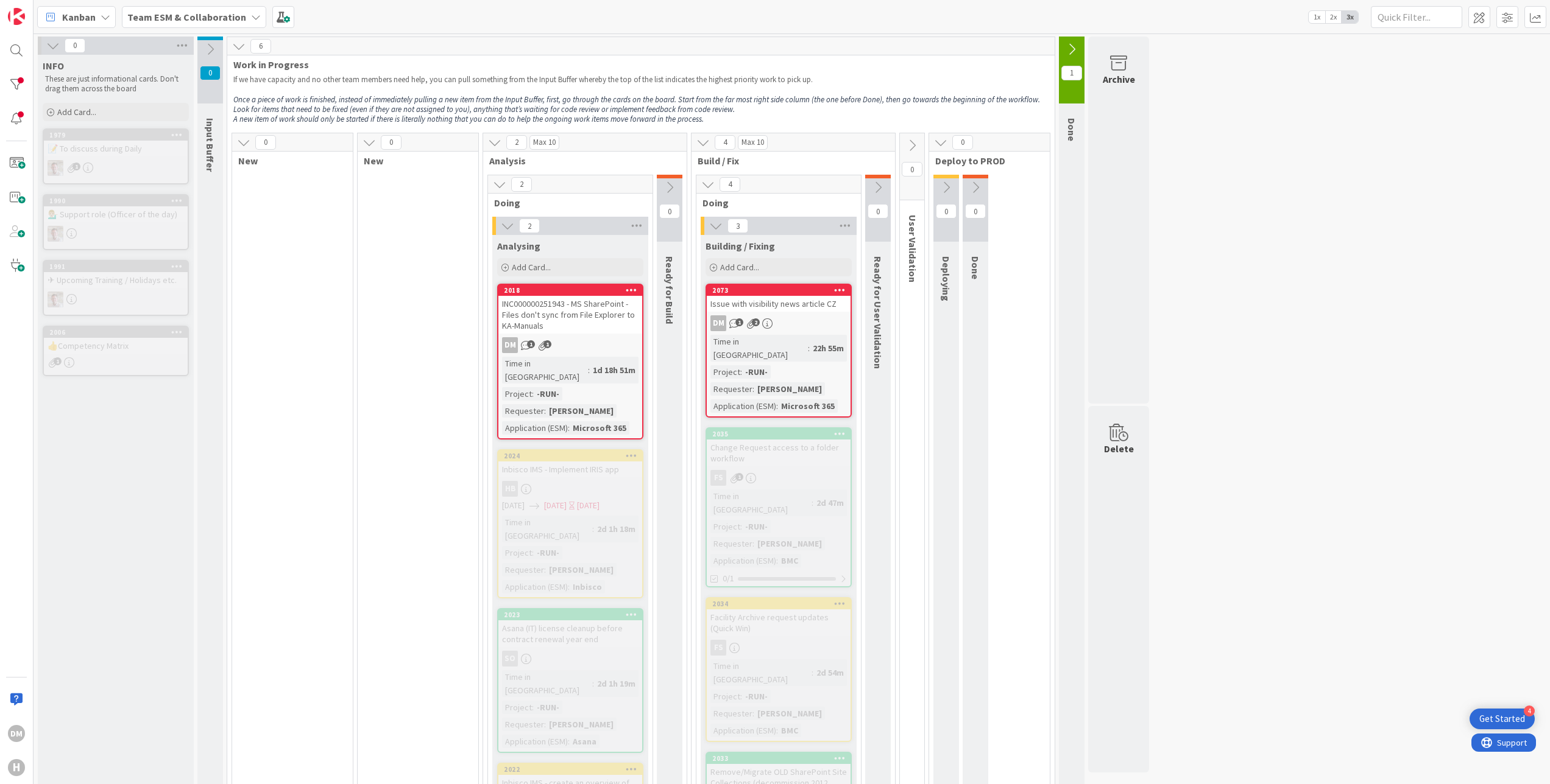
click at [424, 144] on div "0" at bounding box center [418, 143] width 121 height 18
click at [279, 18] on span at bounding box center [283, 17] width 22 height 22
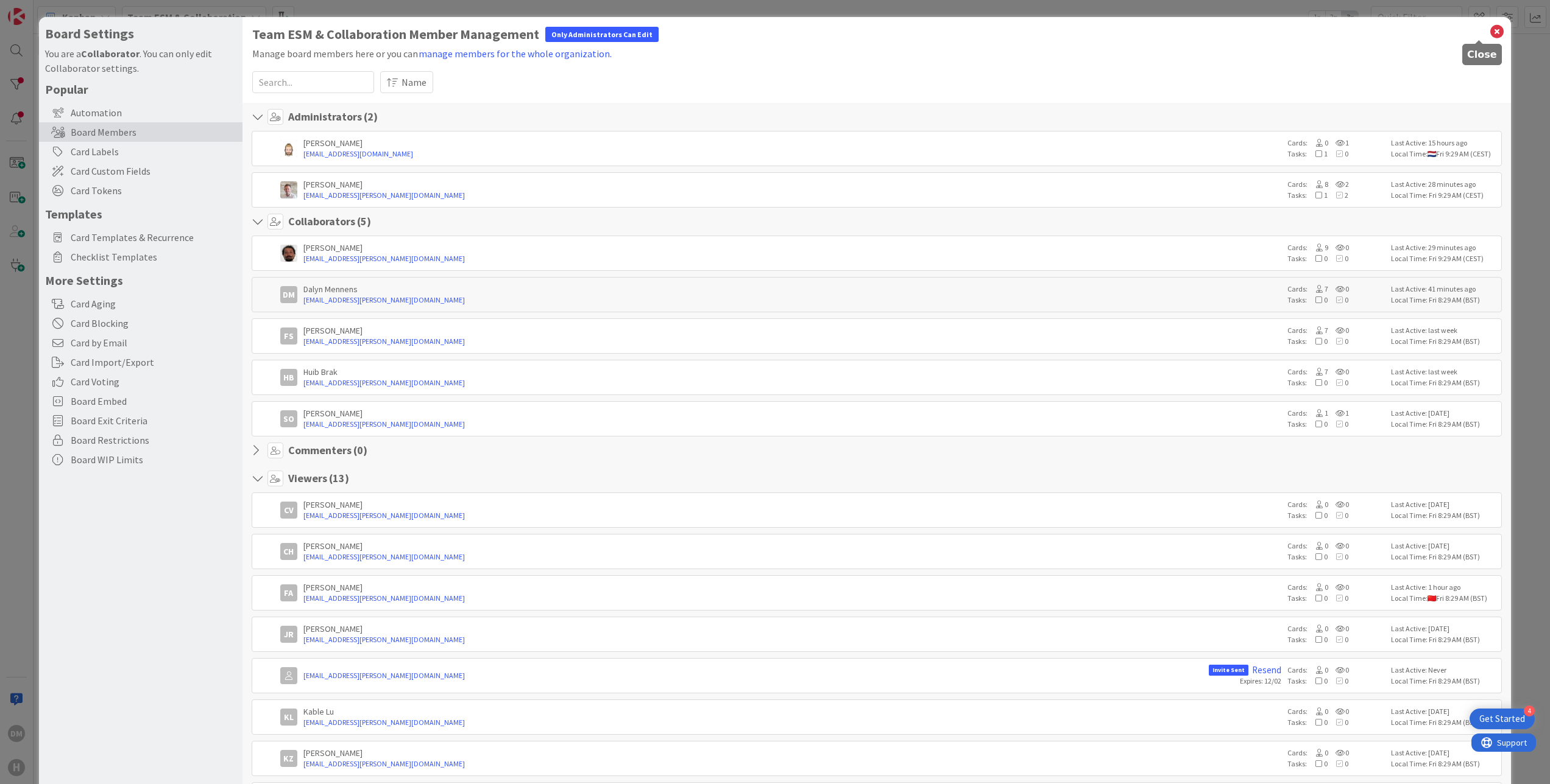
click at [1489, 35] on icon at bounding box center [1497, 32] width 16 height 17
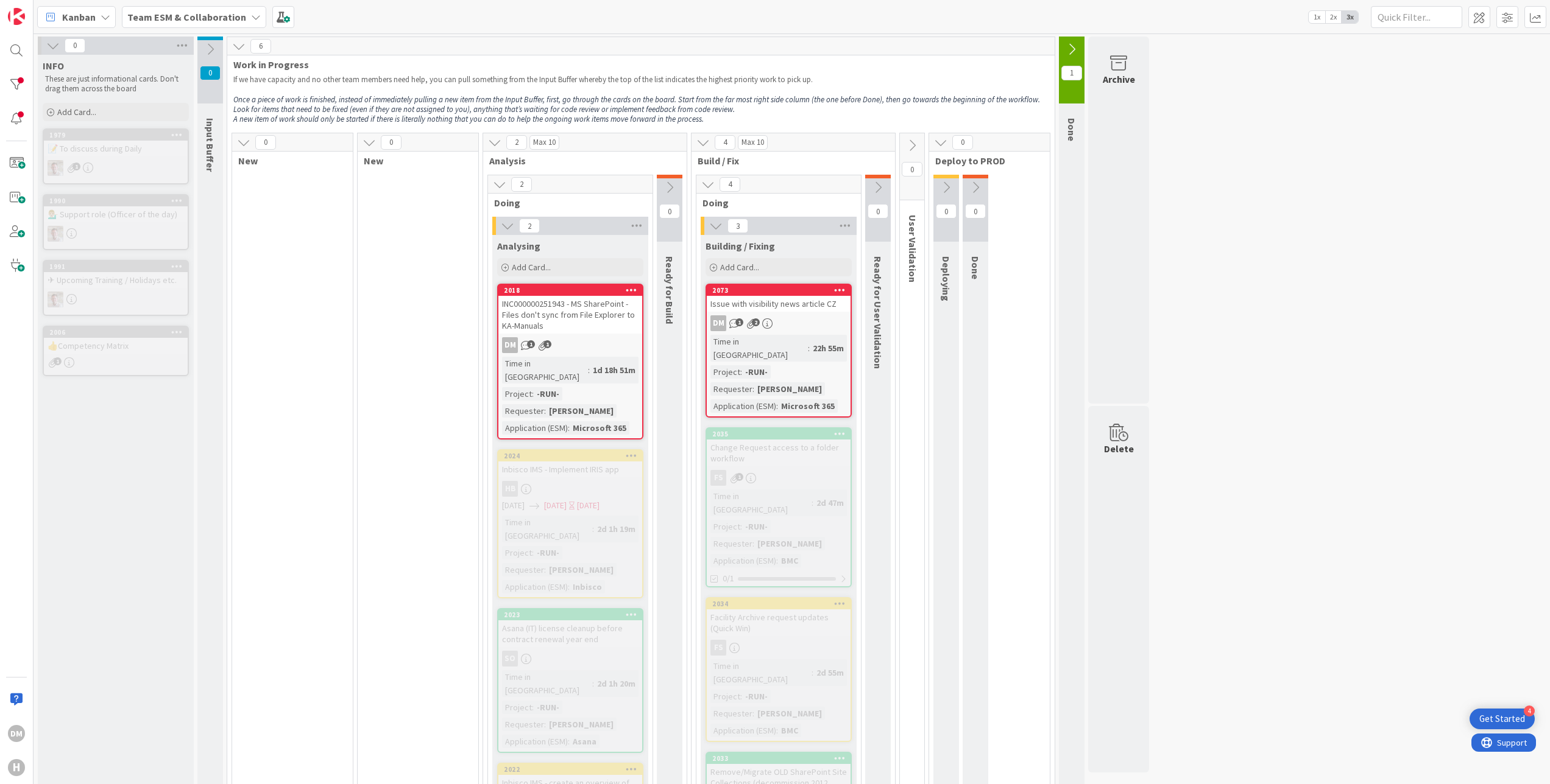
click at [1321, 18] on span "1x" at bounding box center [1316, 17] width 17 height 13
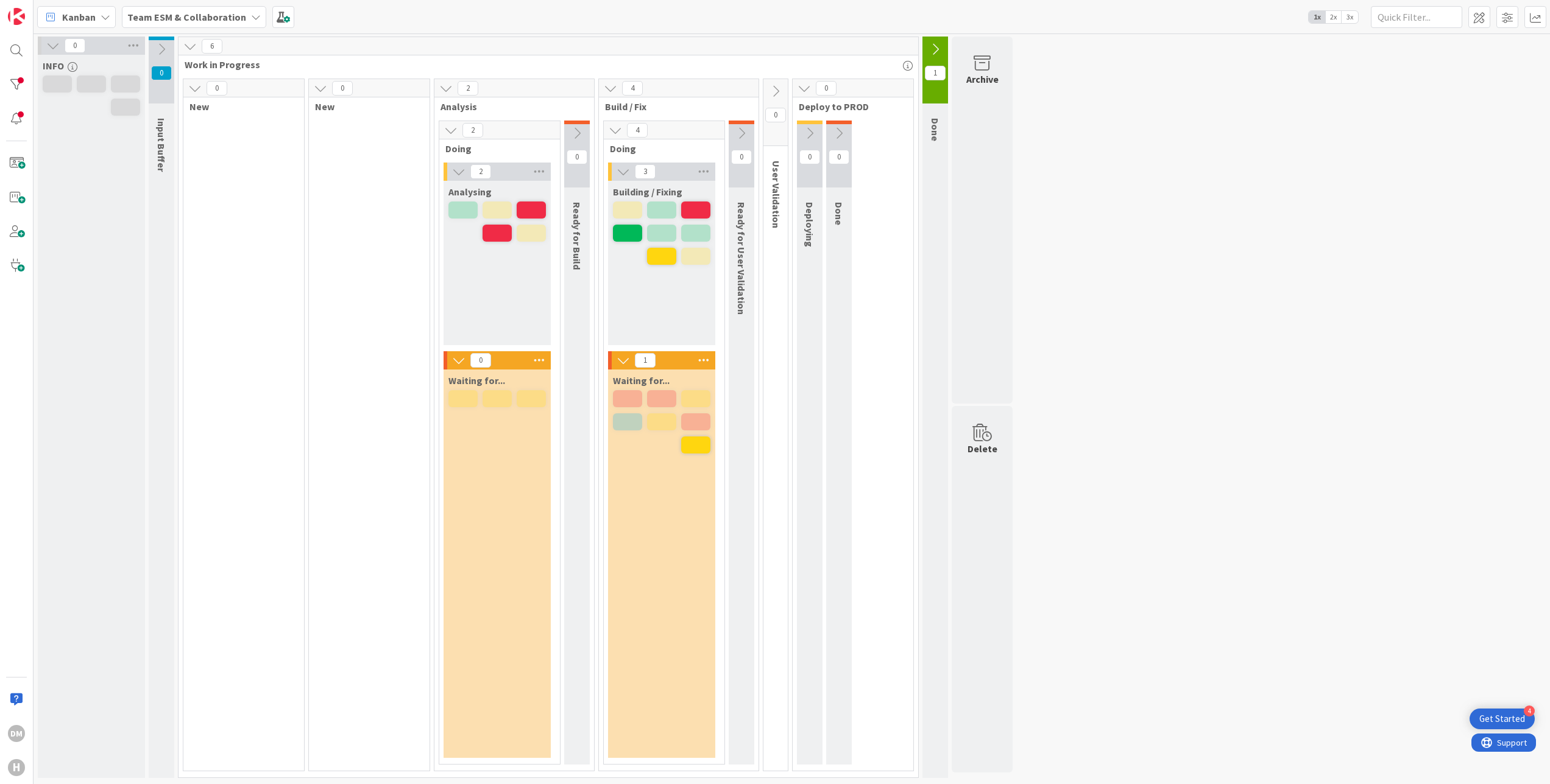
click at [1336, 17] on span "2x" at bounding box center [1333, 17] width 17 height 13
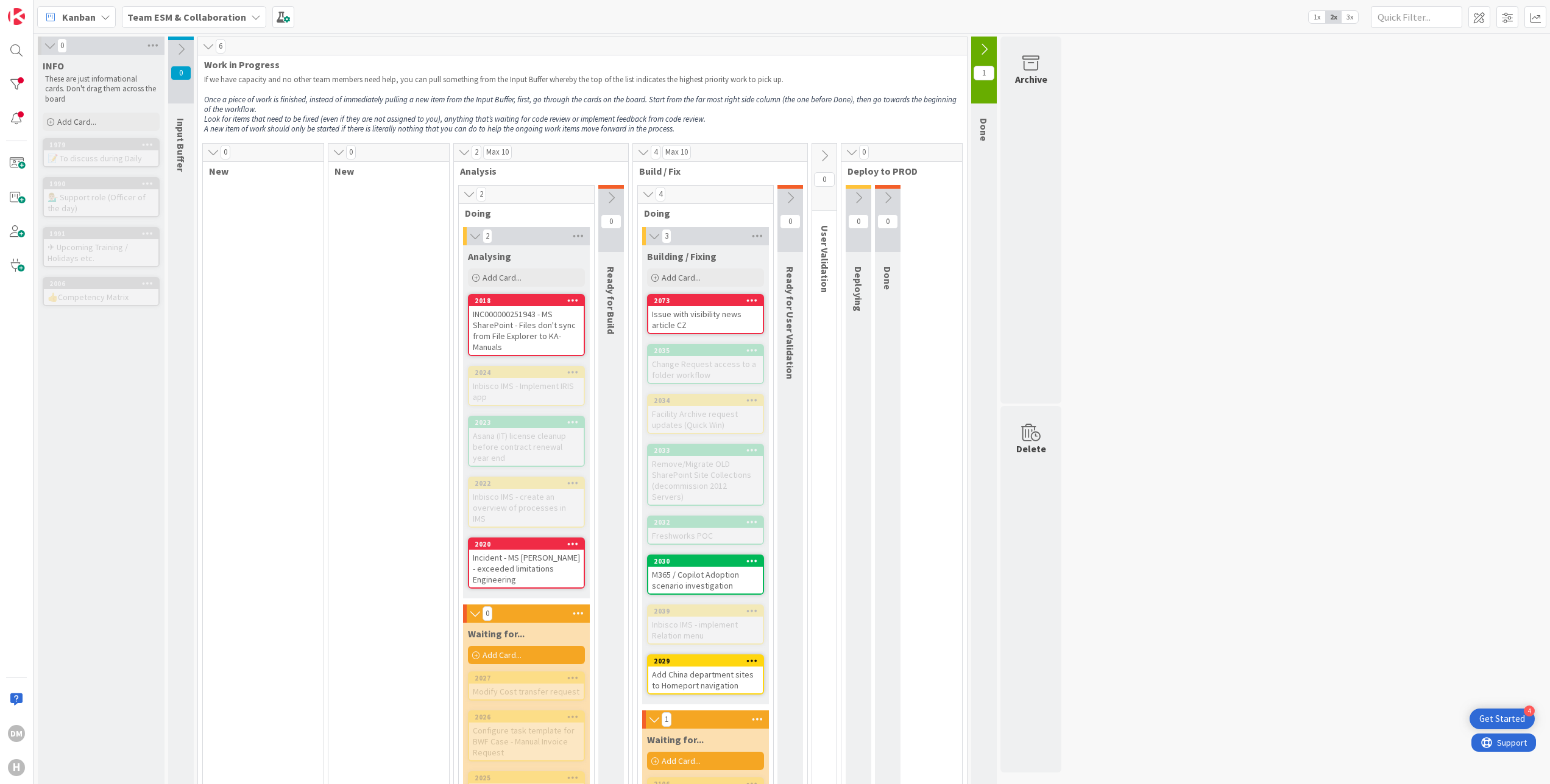
click at [1352, 13] on span "3x" at bounding box center [1350, 17] width 17 height 13
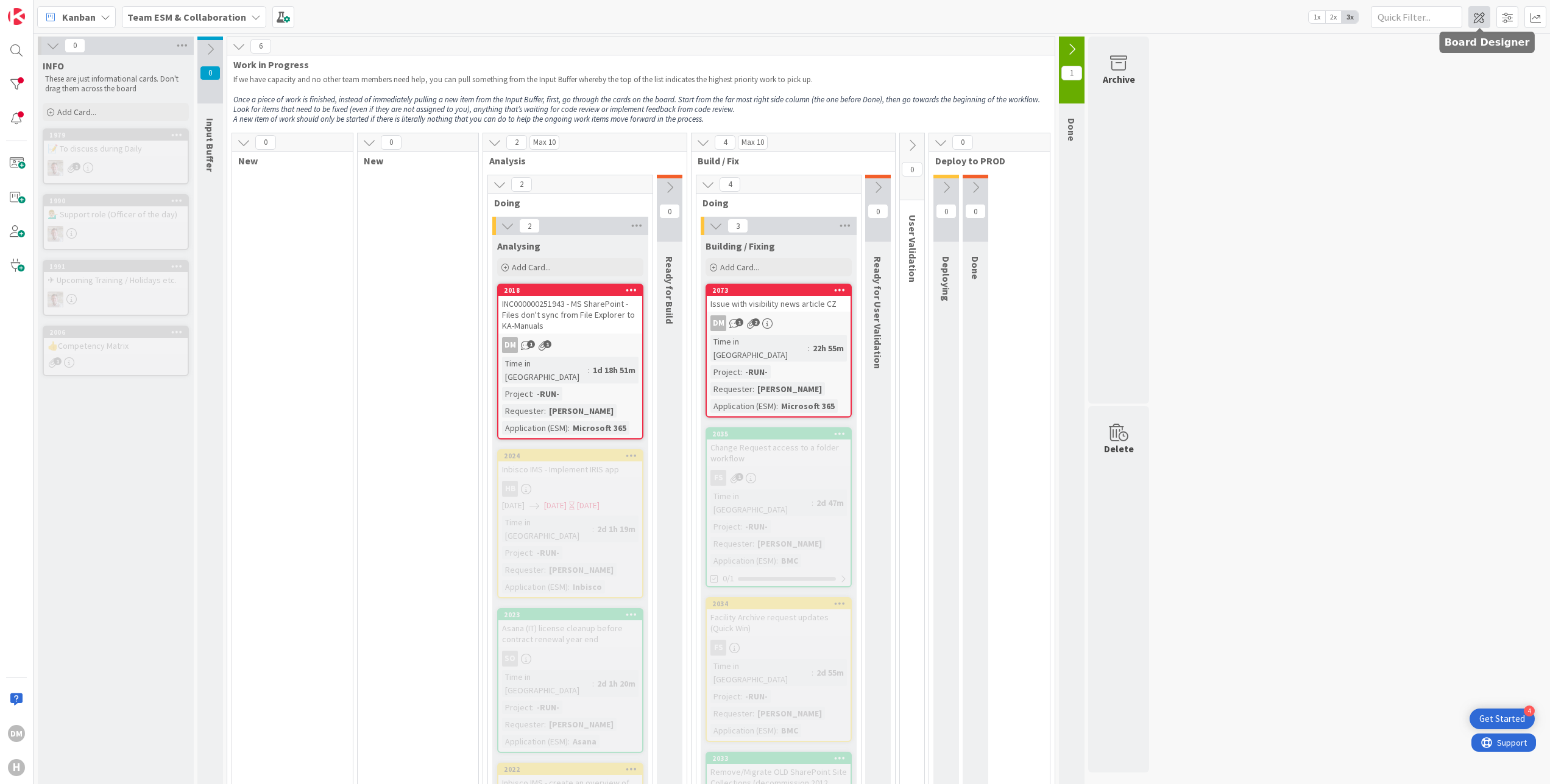
click at [1487, 10] on span at bounding box center [1479, 17] width 22 height 22
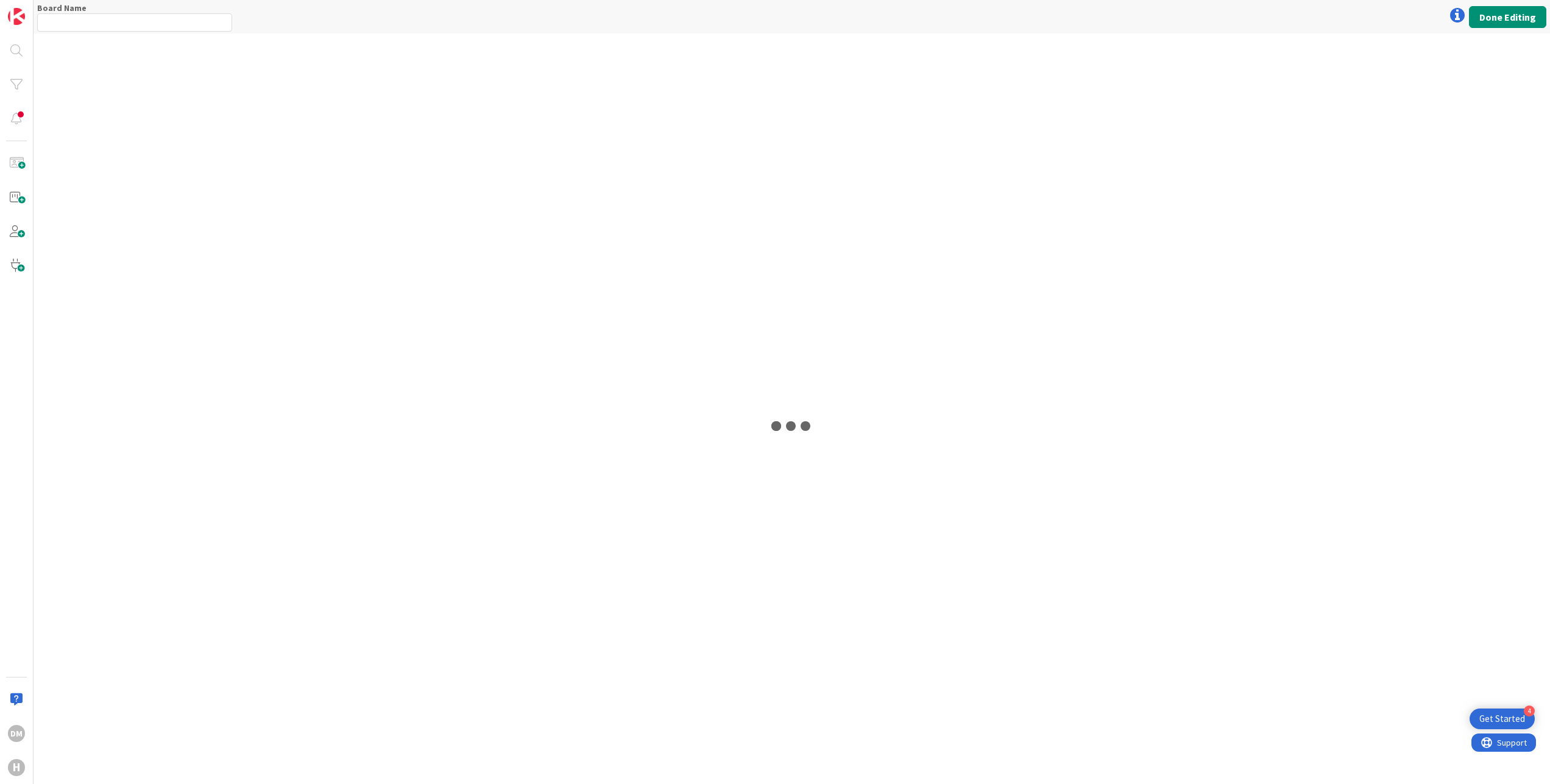
type input "Team ESM & Collaboration"
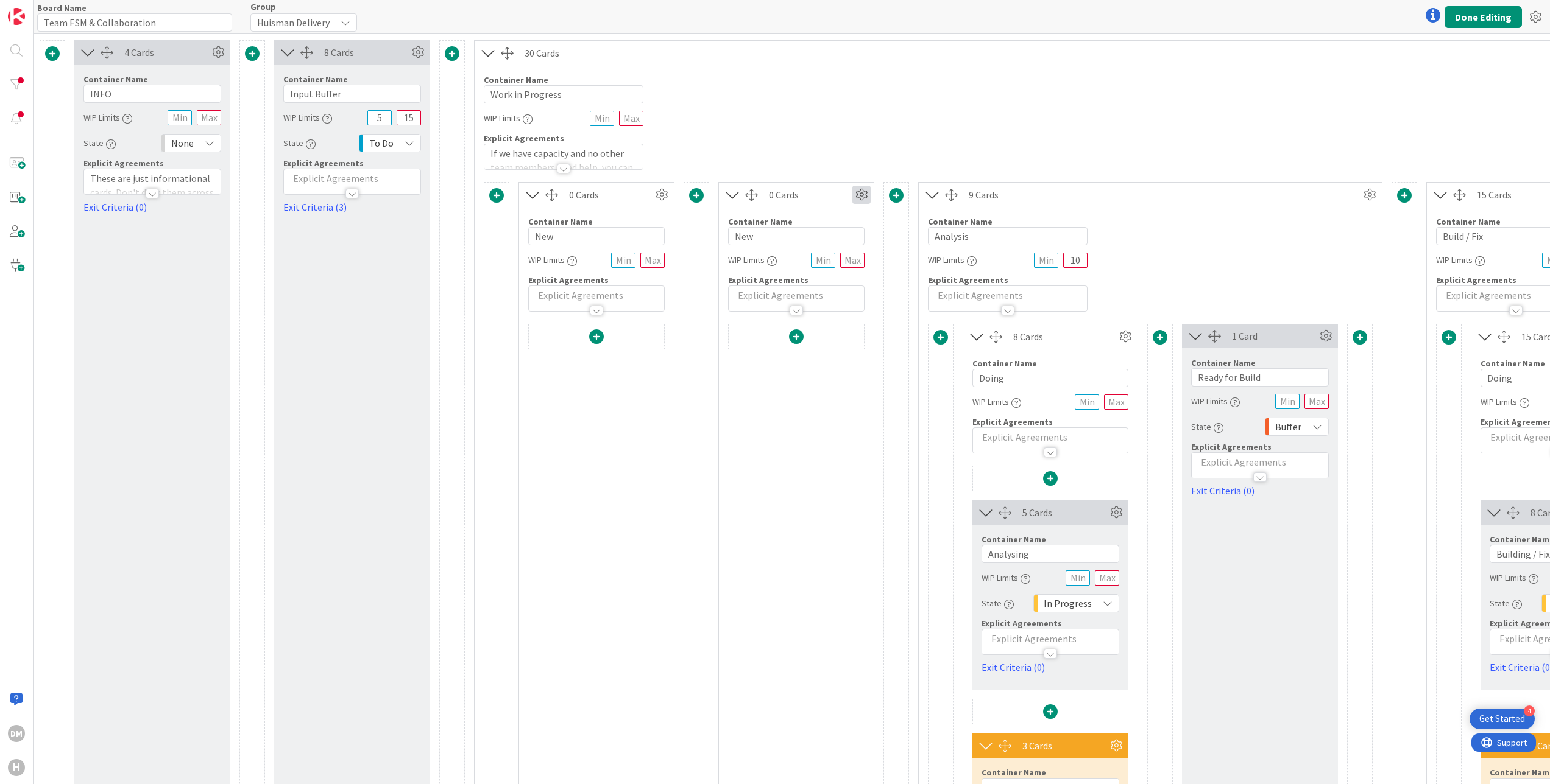
click at [868, 193] on icon at bounding box center [861, 195] width 18 height 18
click at [780, 300] on span "Delete this Container" at bounding box center [772, 299] width 90 height 18
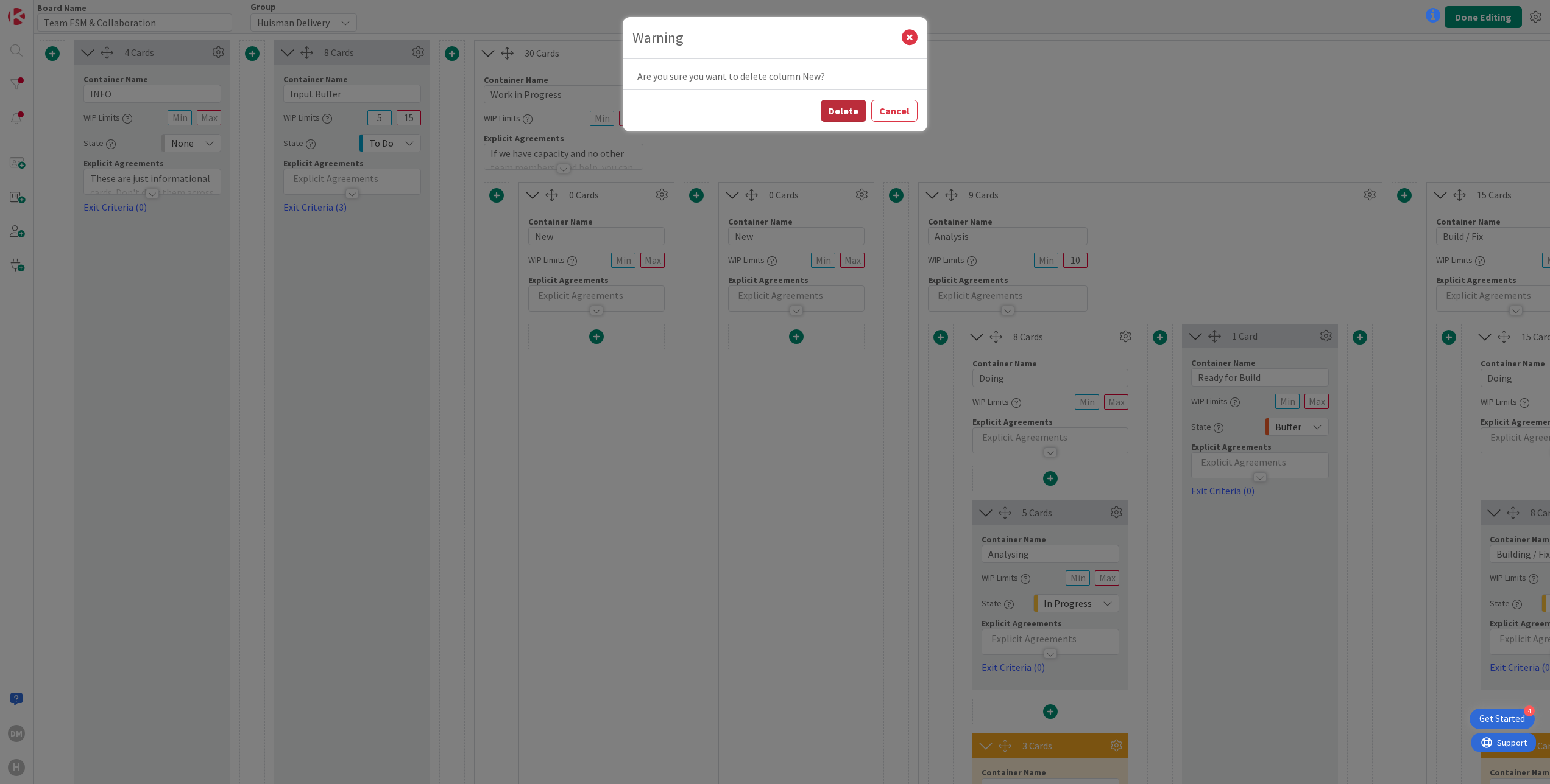
click at [834, 117] on button "Delete" at bounding box center [843, 111] width 46 height 22
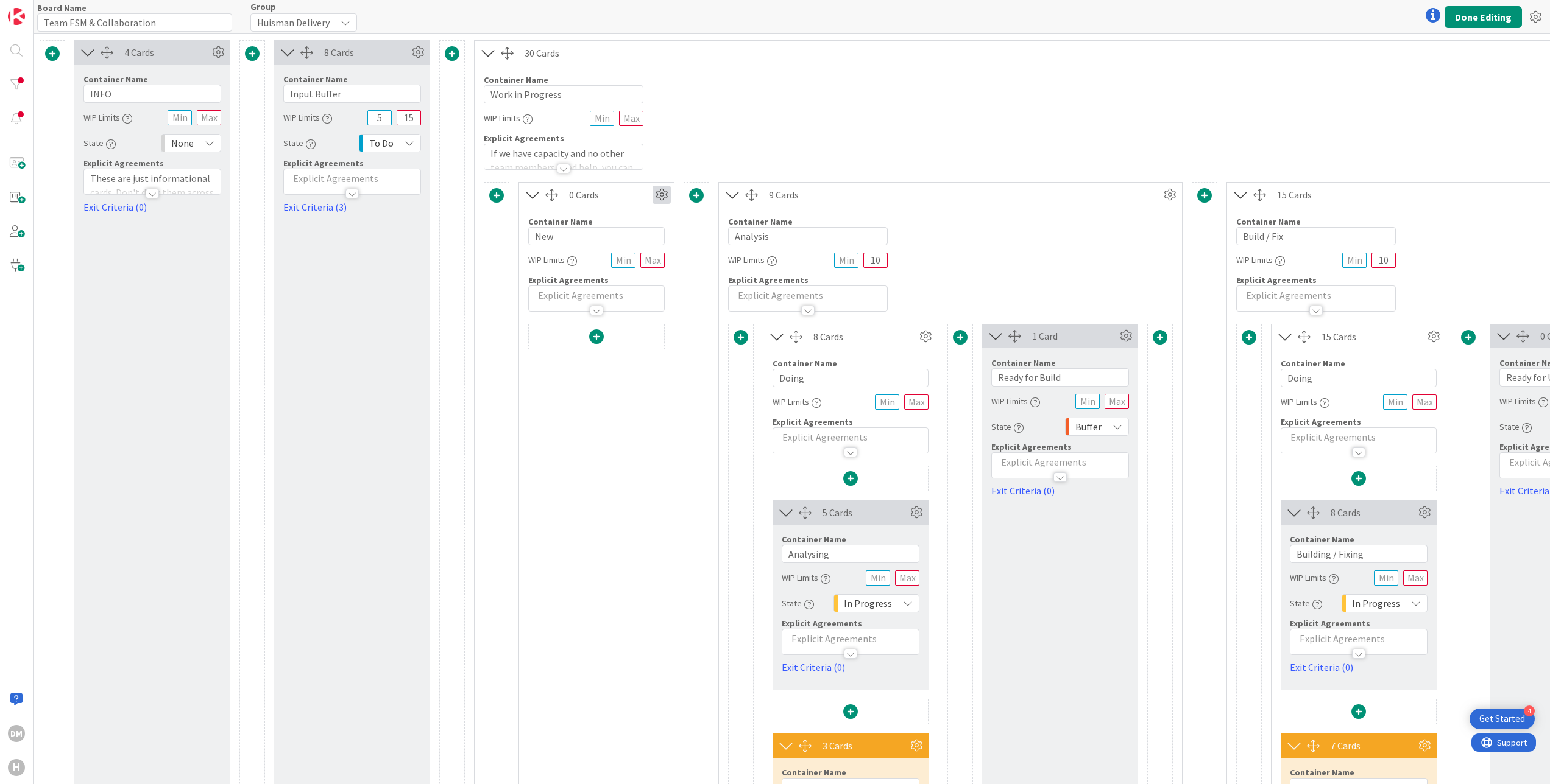
click at [663, 198] on icon at bounding box center [662, 195] width 18 height 18
click at [604, 304] on span "Delete this Container" at bounding box center [572, 299] width 90 height 18
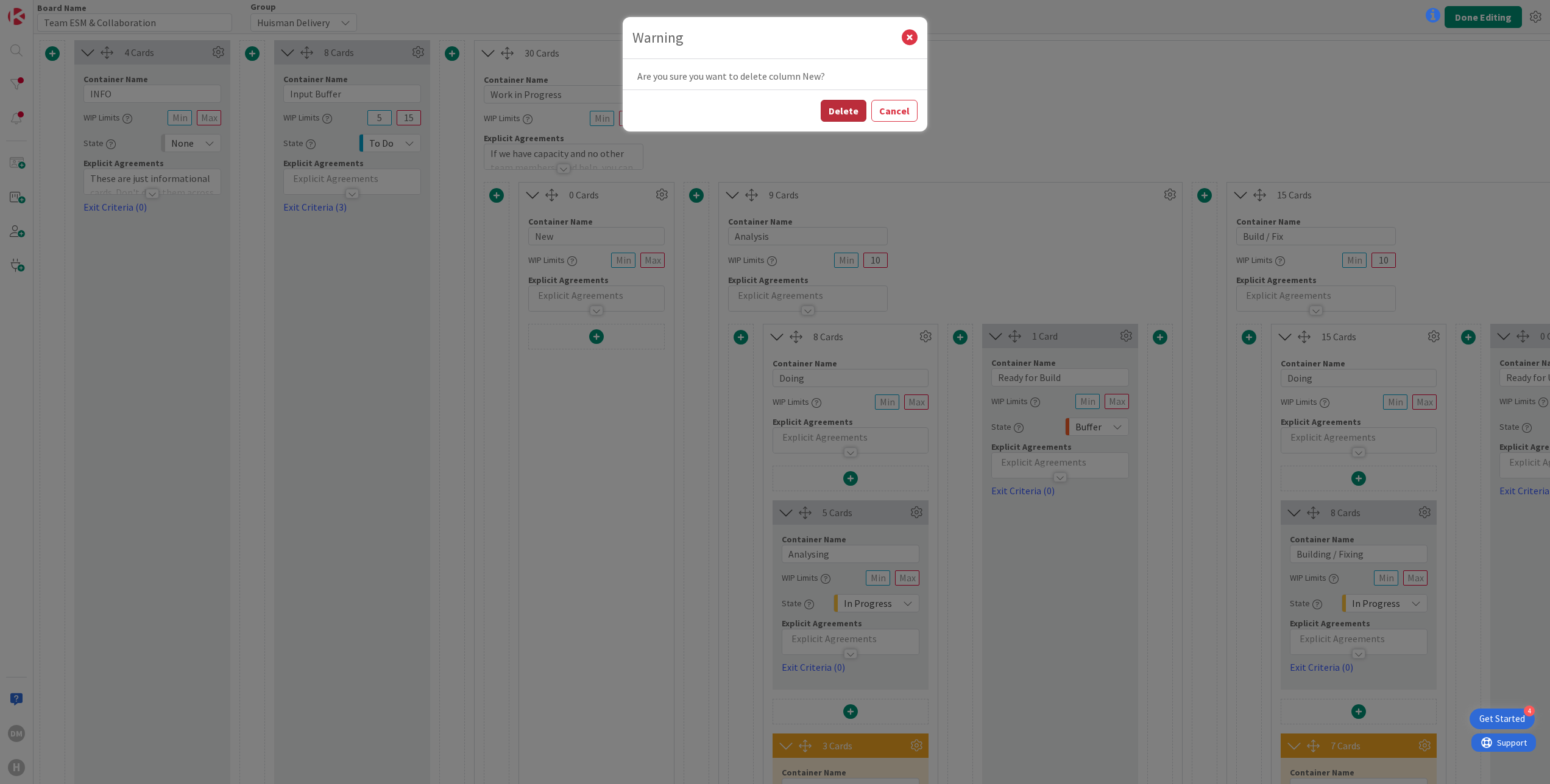
click at [834, 115] on button "Delete" at bounding box center [843, 111] width 46 height 22
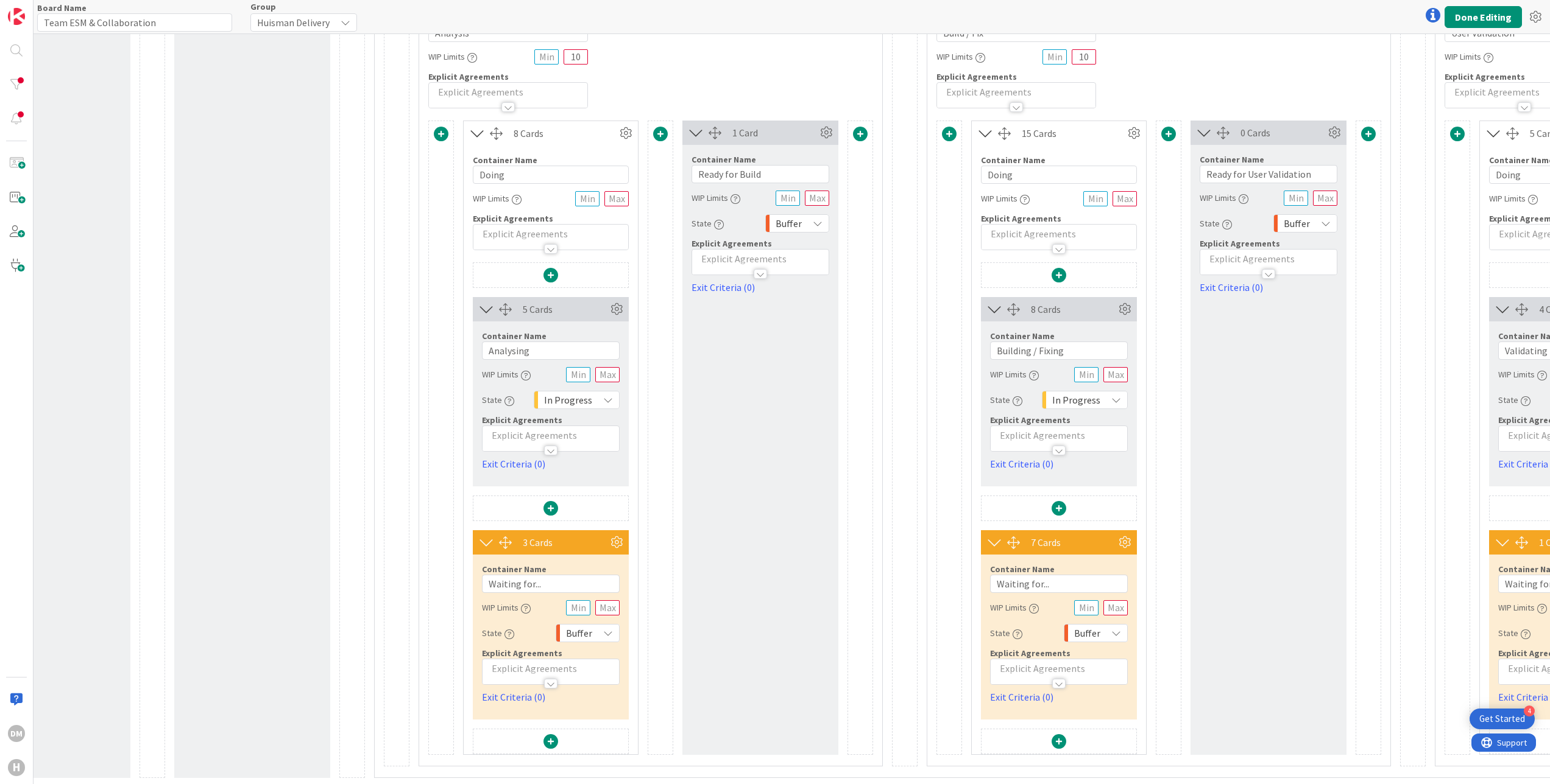
scroll to position [225, 0]
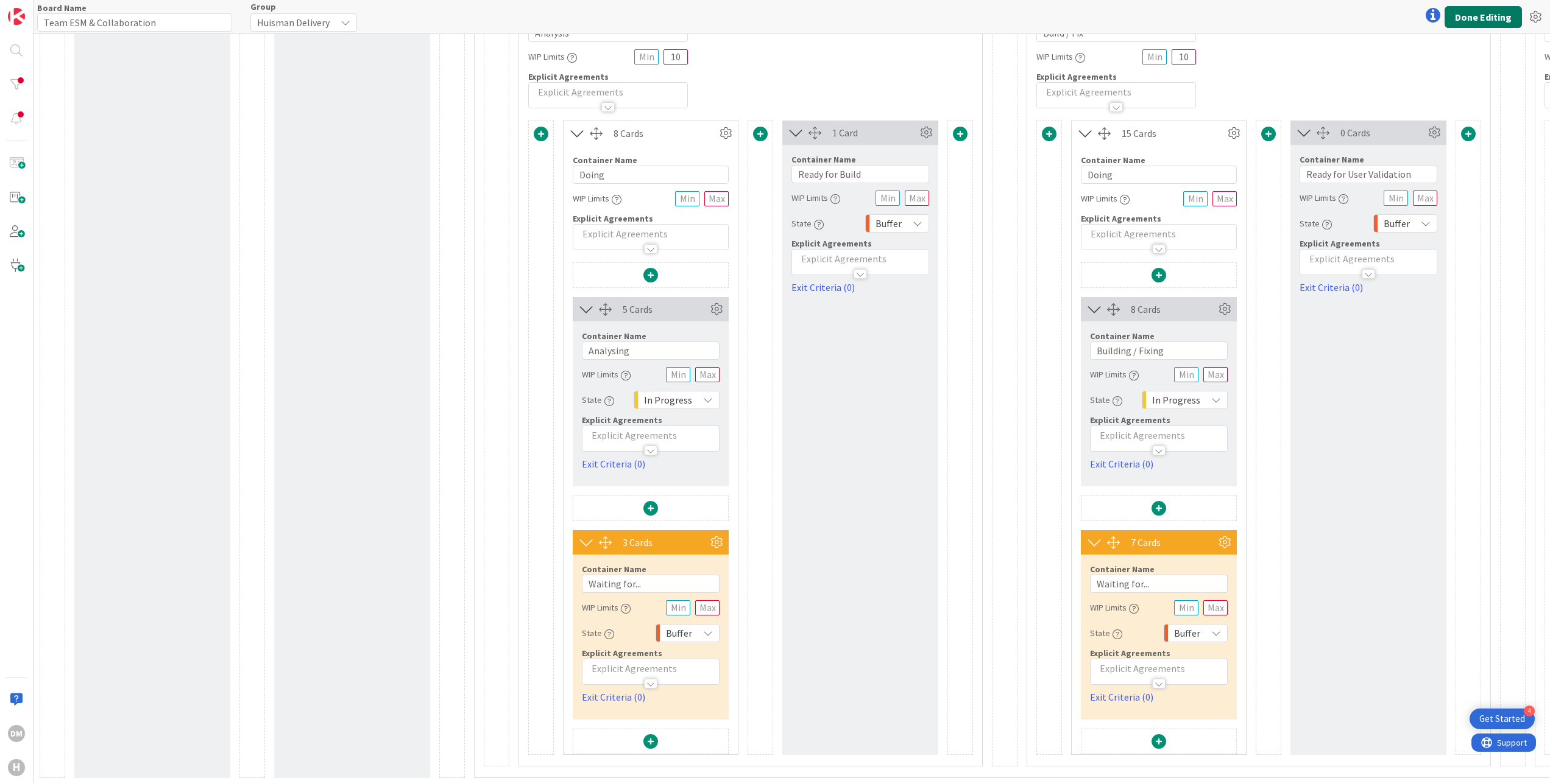
click at [1472, 15] on button "Done Editing" at bounding box center [1482, 17] width 78 height 22
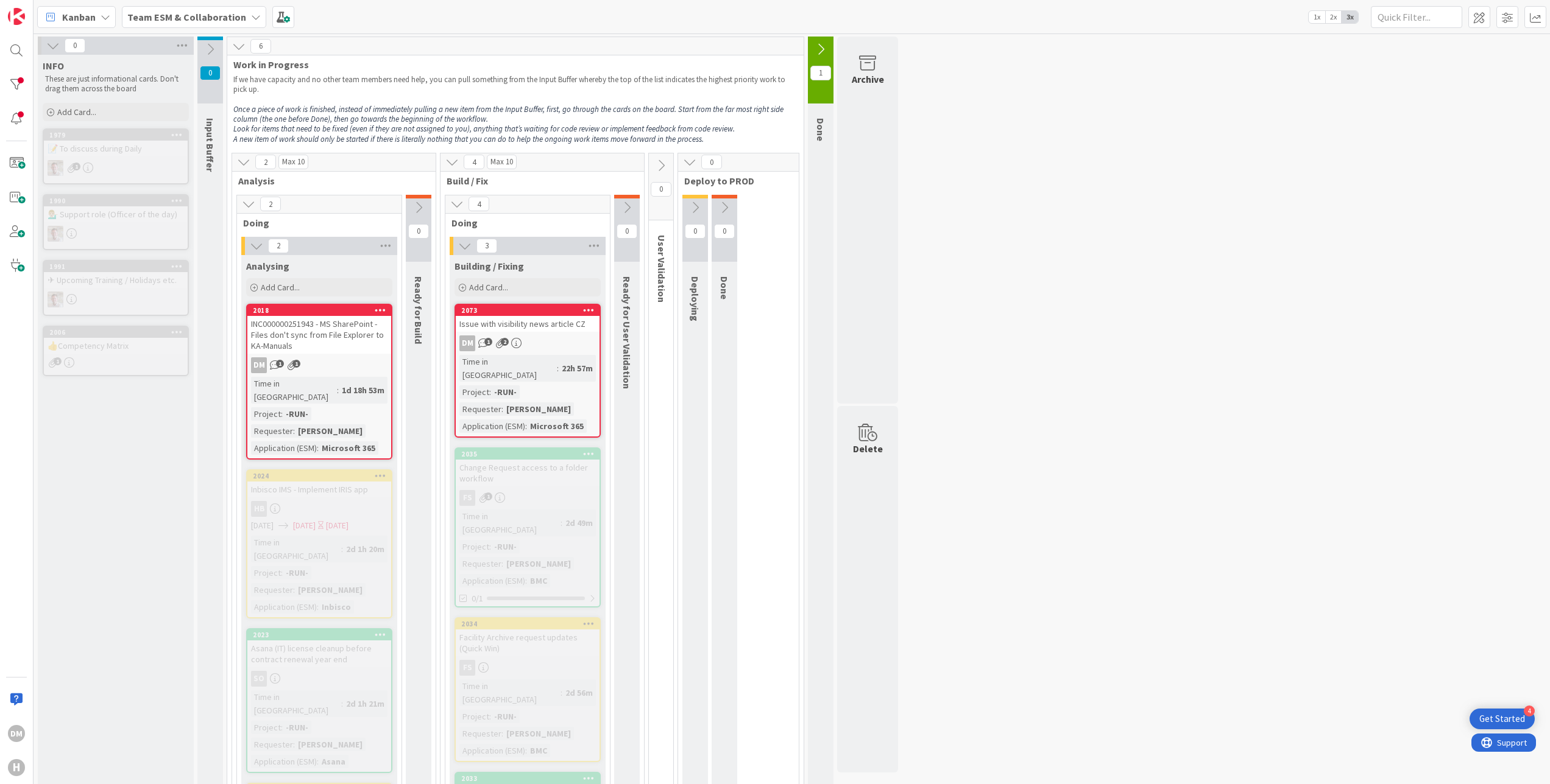
scroll to position [731, 0]
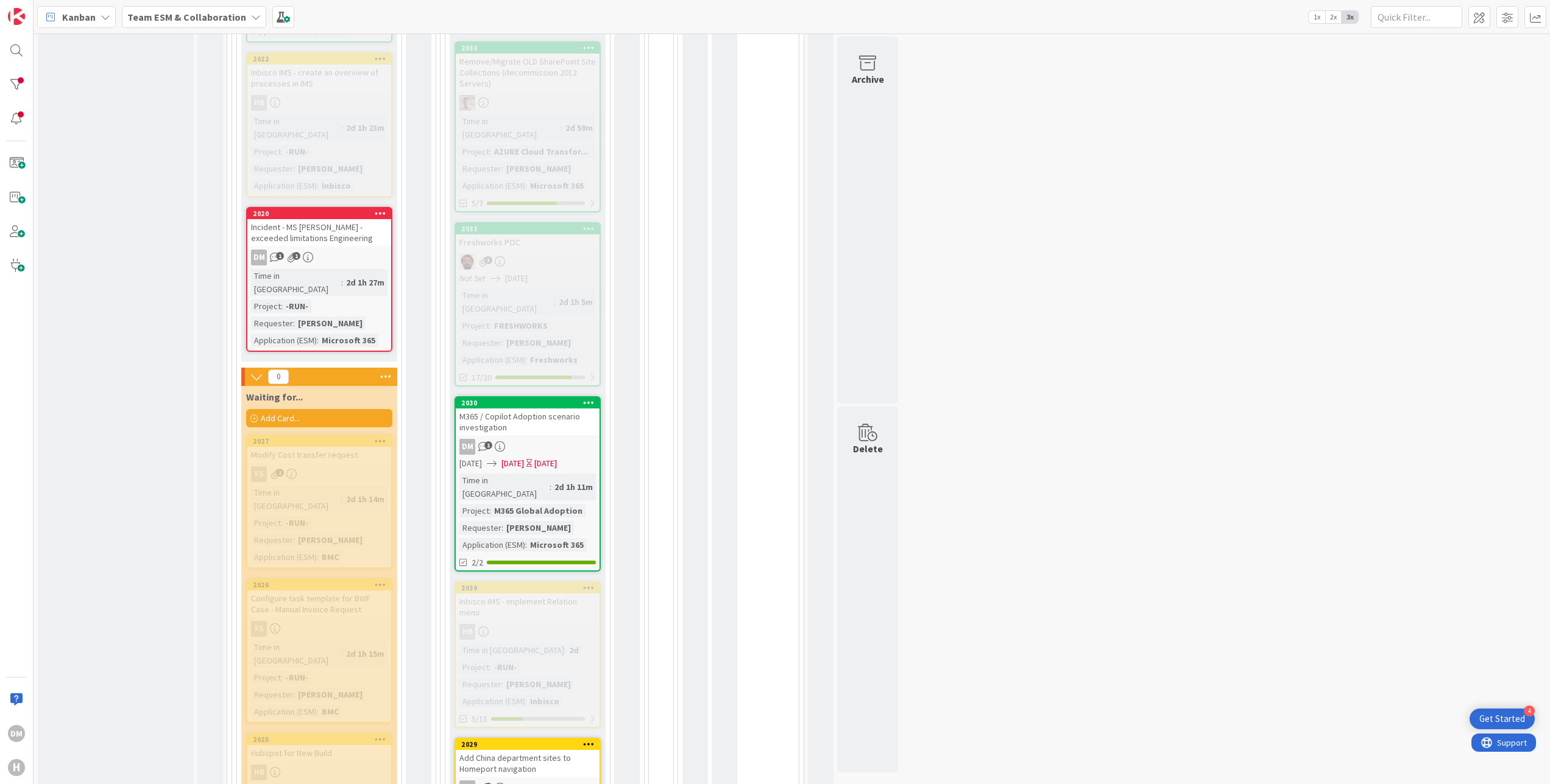
click at [532, 409] on div "M365 / Copilot Adoption scenario investigation" at bounding box center [527, 422] width 143 height 27
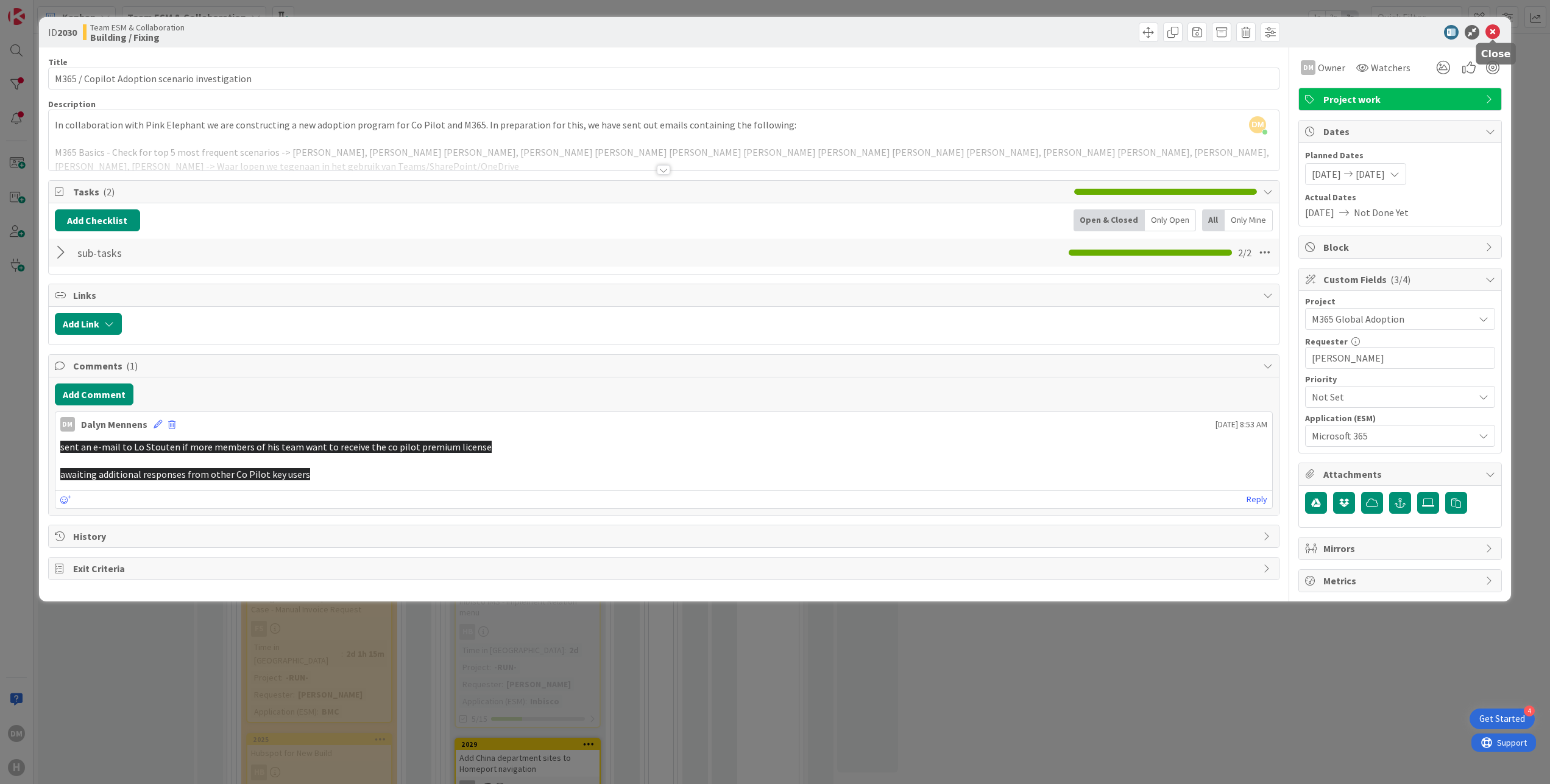
click at [1493, 32] on icon at bounding box center [1492, 33] width 15 height 15
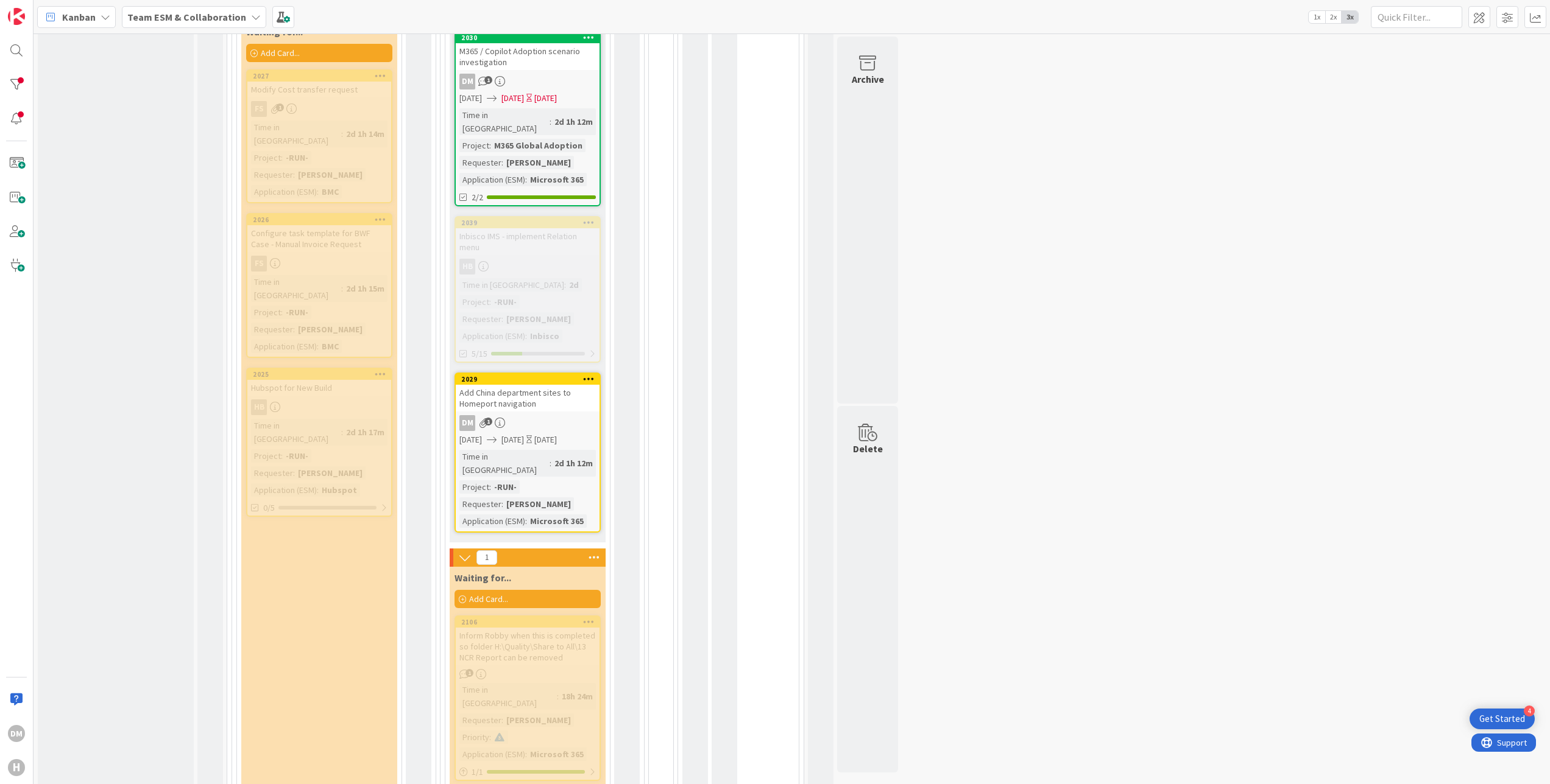
click at [552, 384] on div "Add China department sites to Homeport navigation" at bounding box center [527, 398] width 143 height 27
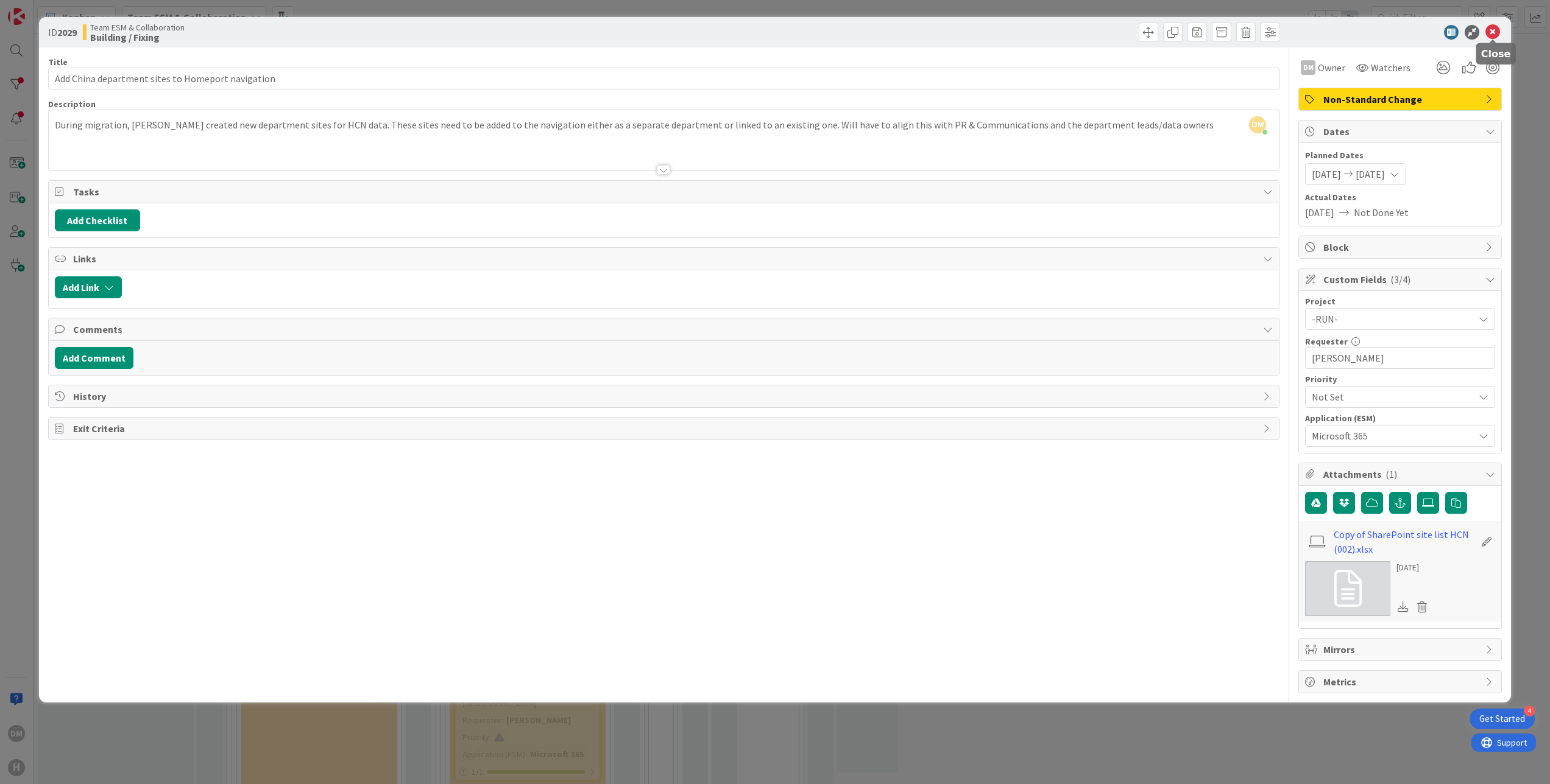
click at [1492, 28] on icon at bounding box center [1492, 33] width 15 height 15
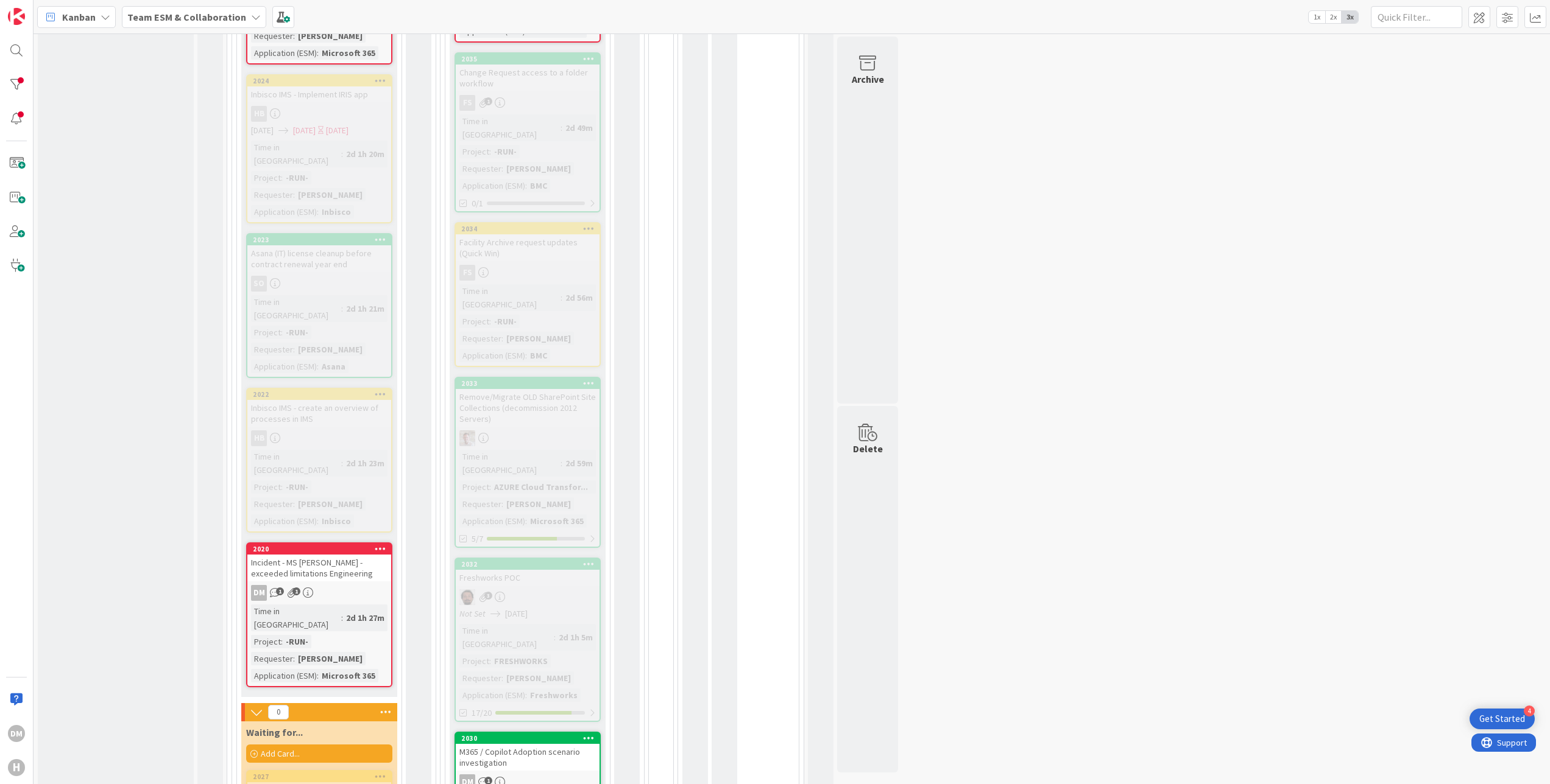
scroll to position [183, 0]
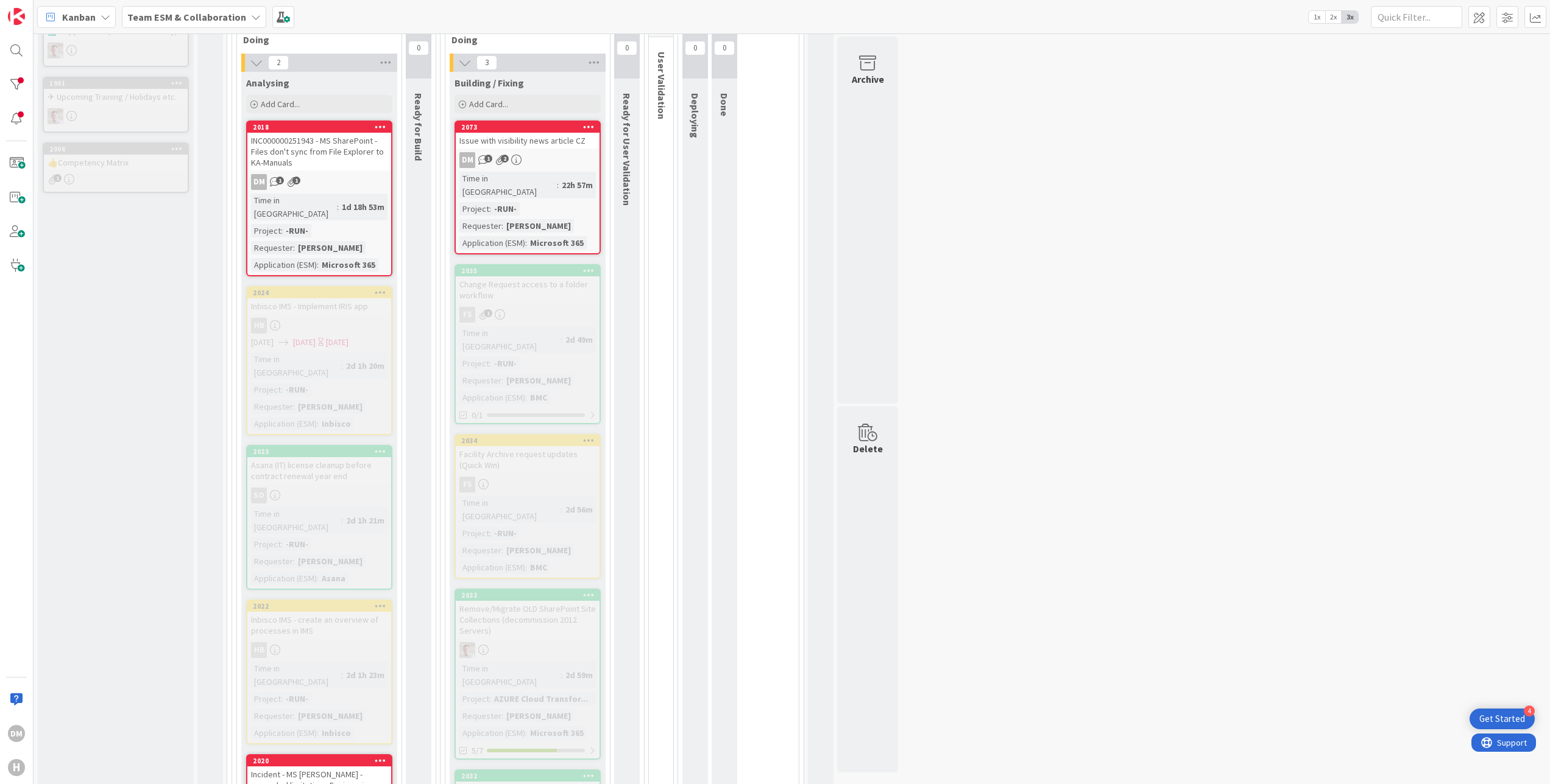
click at [345, 138] on div "INC000000251943 - MS SharePoint - Files don't sync from File Explorer to KA-Man…" at bounding box center [319, 151] width 143 height 38
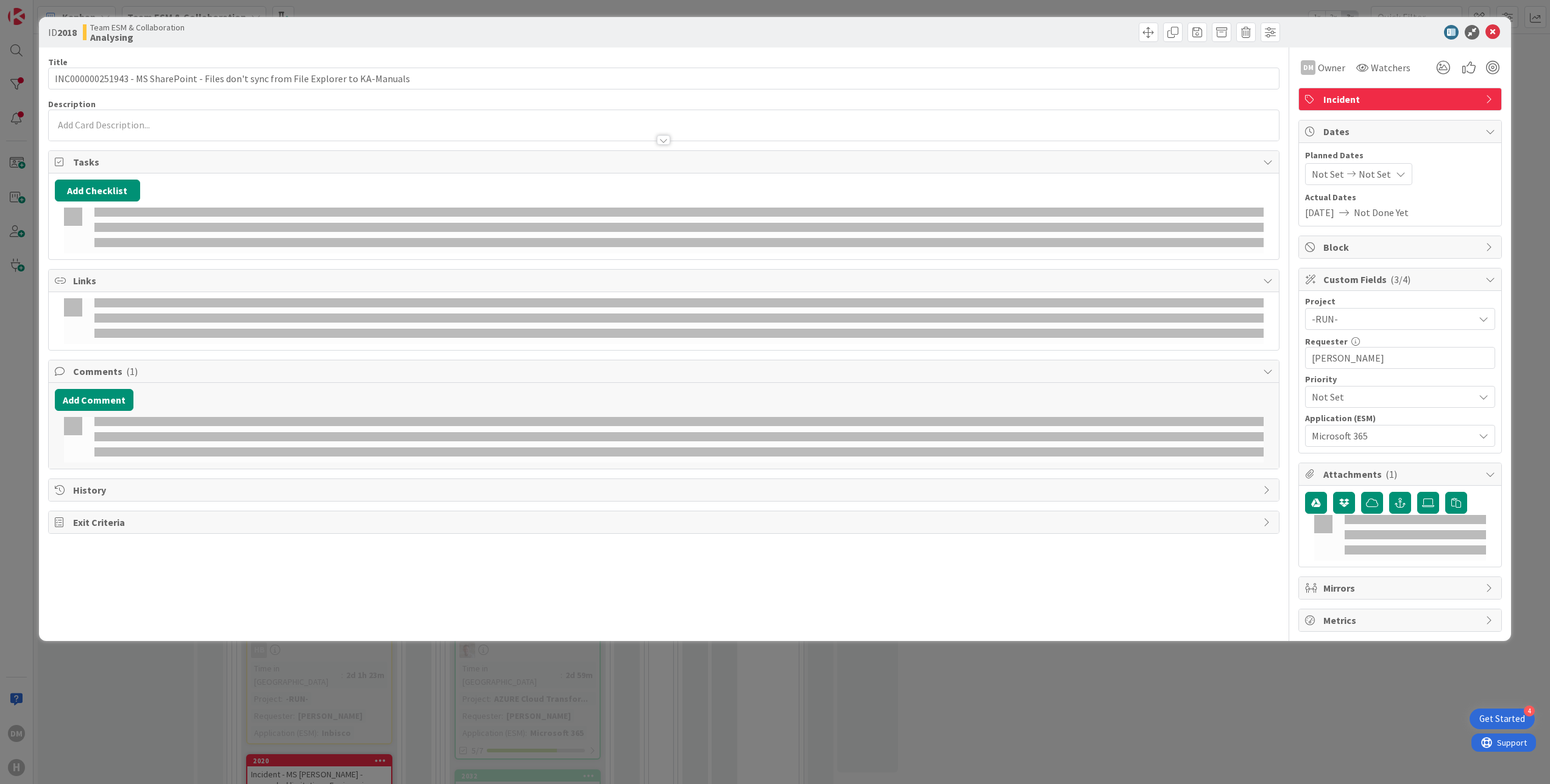
type input "INC000000251943 - MS SharePoint - Files don't sync from File Explorer to KA-Man…"
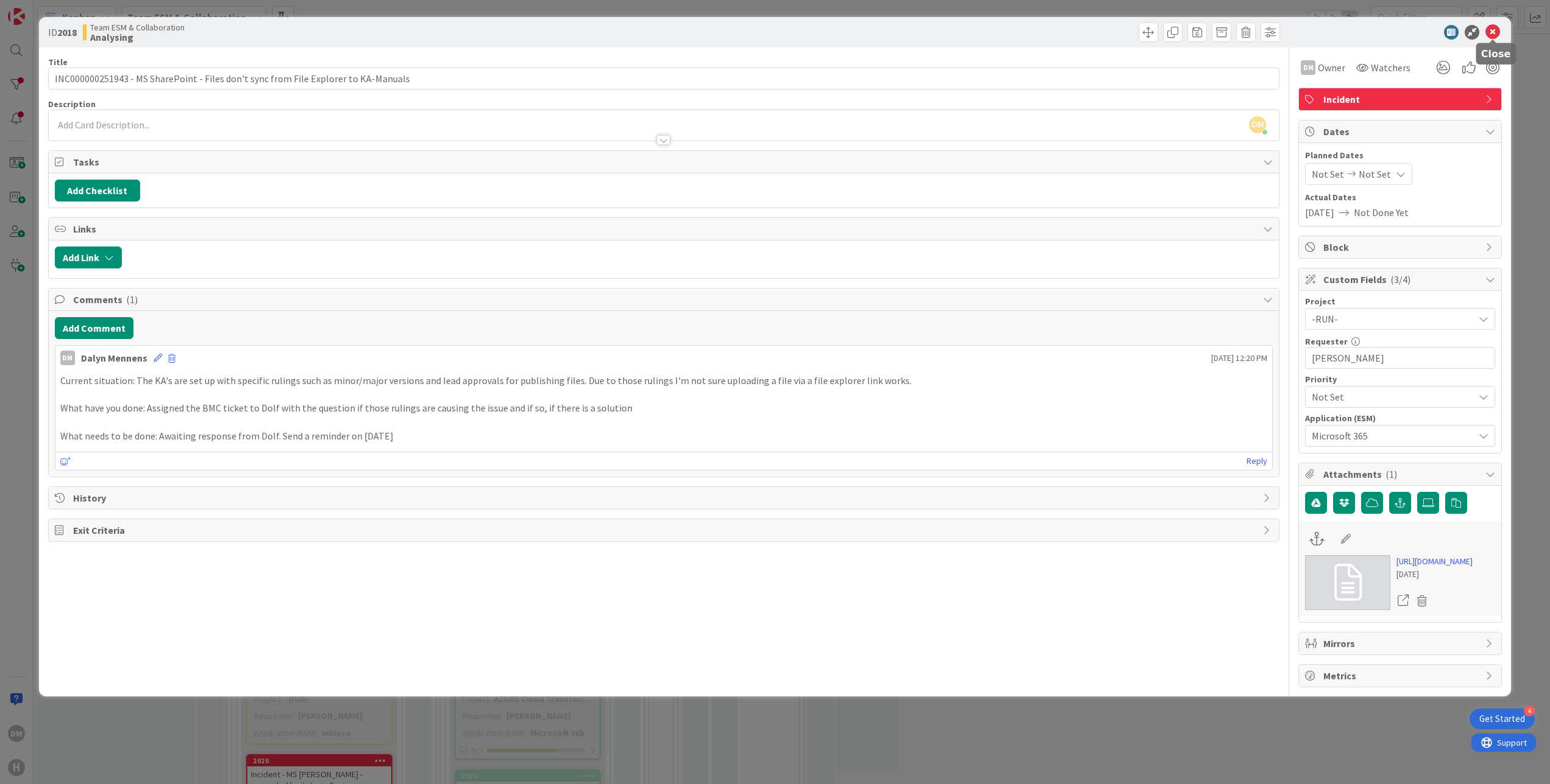
click at [1491, 30] on icon at bounding box center [1492, 33] width 15 height 15
